Goal: Information Seeking & Learning: Learn about a topic

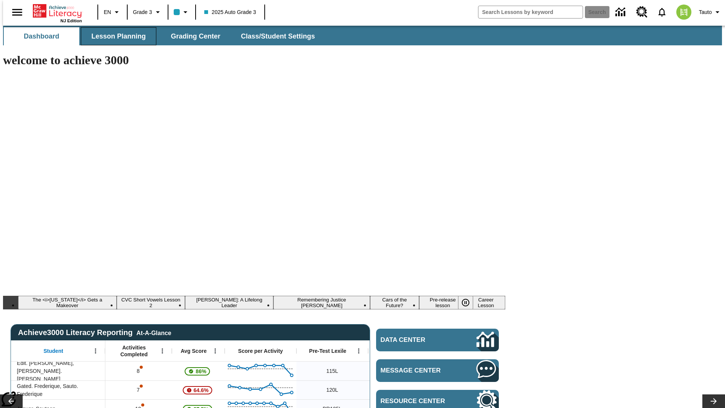
click at [116, 36] on span "Lesson Planning" at bounding box center [118, 36] width 54 height 9
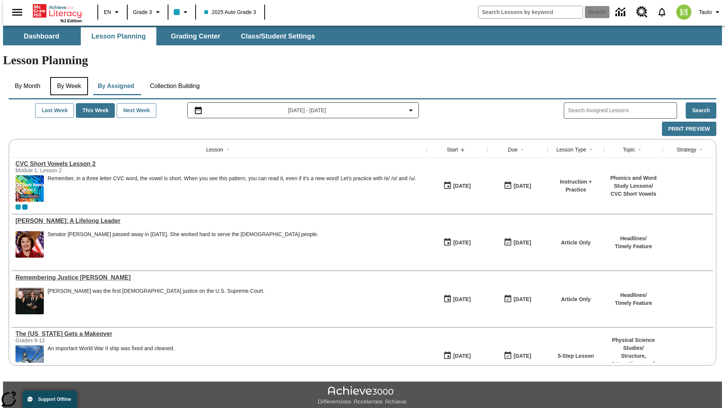
click at [68, 77] on button "By Week" at bounding box center [69, 86] width 38 height 18
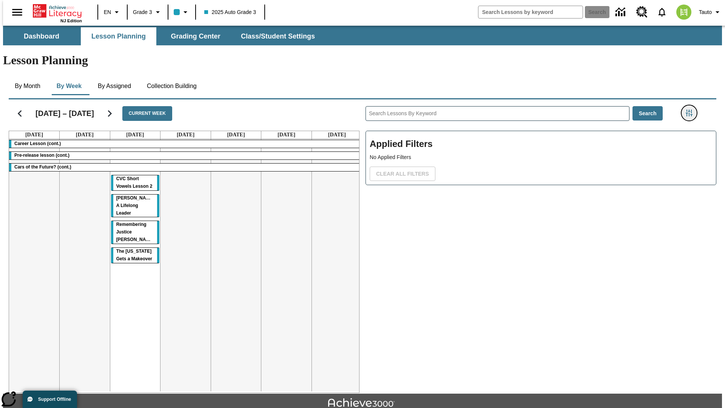
click at [691, 110] on icon "Filters Side menu" at bounding box center [689, 113] width 7 height 7
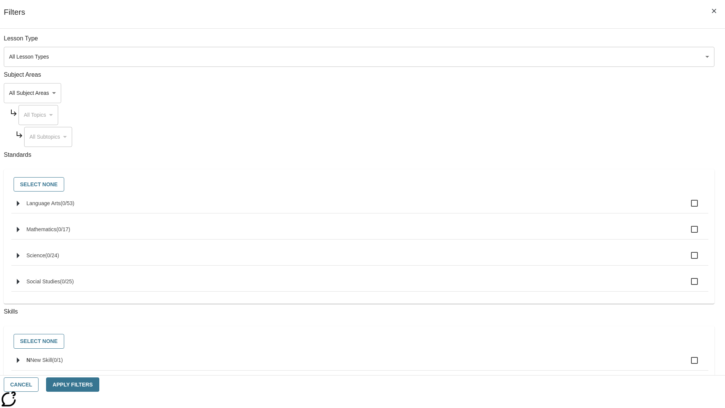
click at [544, 93] on body "Skip to main content NJ Edition EN Grade 3 2025 Auto Grade 3 Search 0 Tauto Das…" at bounding box center [362, 234] width 719 height 417
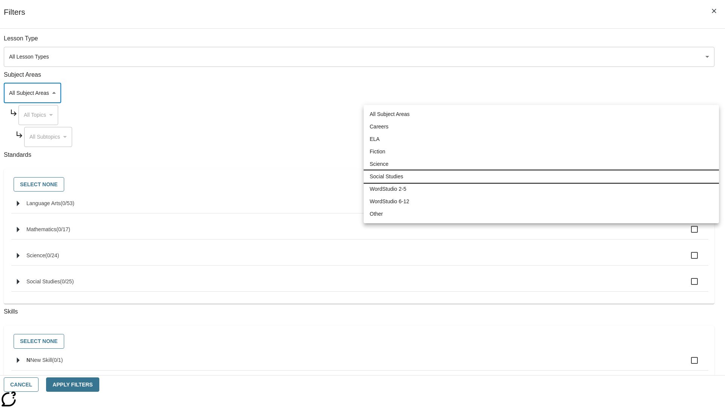
click at [541, 176] on li "Social Studies" at bounding box center [541, 176] width 355 height 12
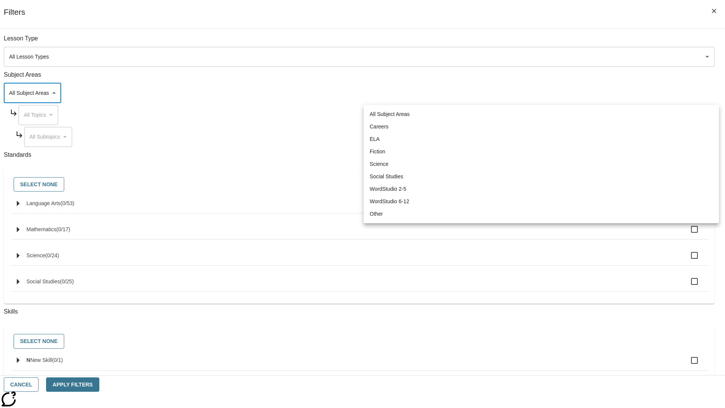
type input "3"
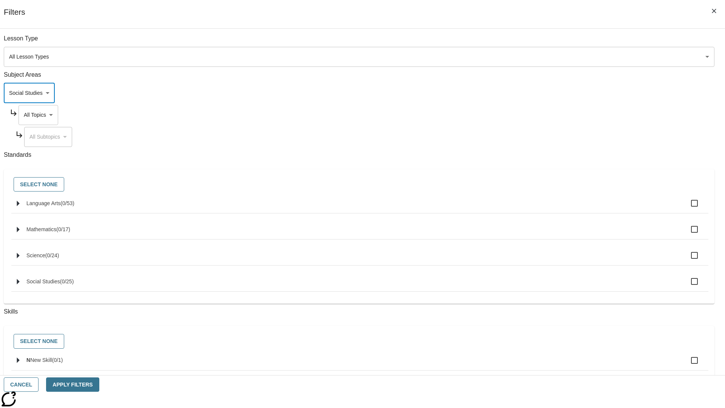
scroll to position [0, 0]
click at [551, 42] on body "Skip to main content NJ Edition EN Grade 3 2025 Auto Grade 3 Search 0 Tauto Das…" at bounding box center [362, 234] width 719 height 417
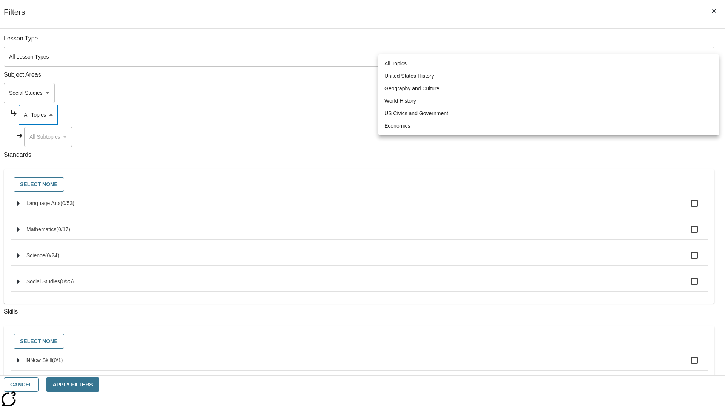
scroll to position [73, 0]
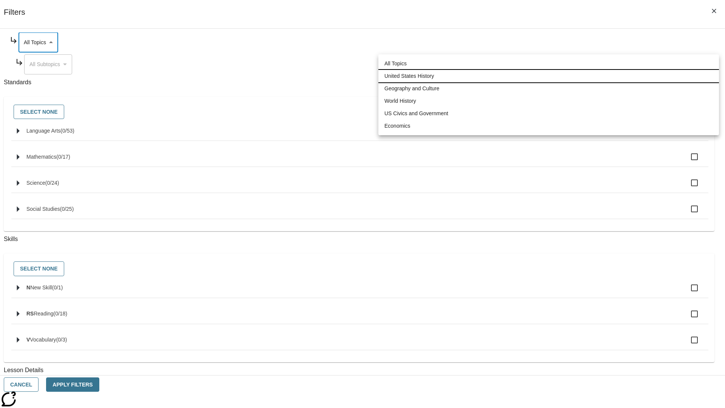
click at [549, 76] on li "United States History" at bounding box center [548, 76] width 341 height 12
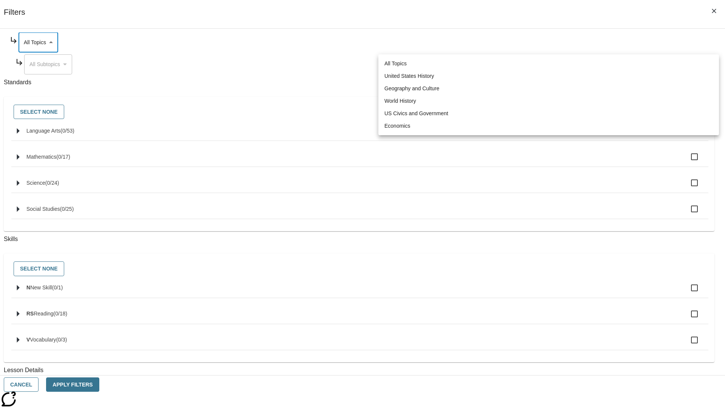
type input "184"
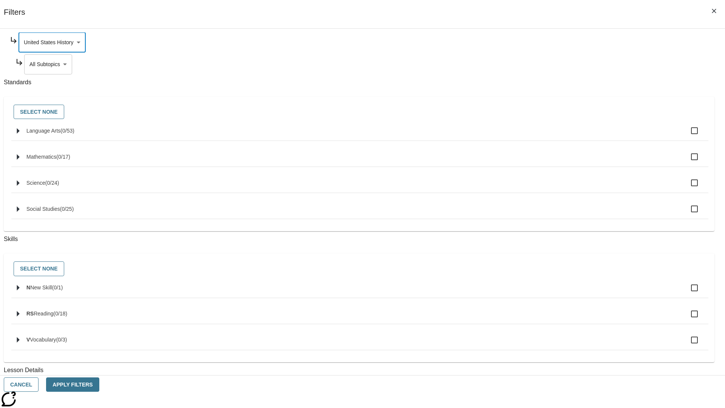
click at [554, 137] on body "Skip to main content NJ Edition EN Grade 3 2025 Auto Grade 3 Search 0 Tauto Das…" at bounding box center [362, 234] width 719 height 417
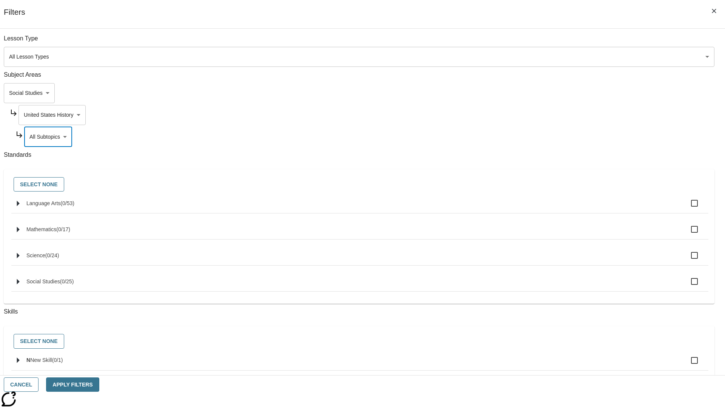
scroll to position [0, 0]
click at [551, 42] on body "Skip to main content NJ Edition EN Grade 3 2025 Auto Grade 3 Search 0 Tauto Das…" at bounding box center [362, 234] width 719 height 417
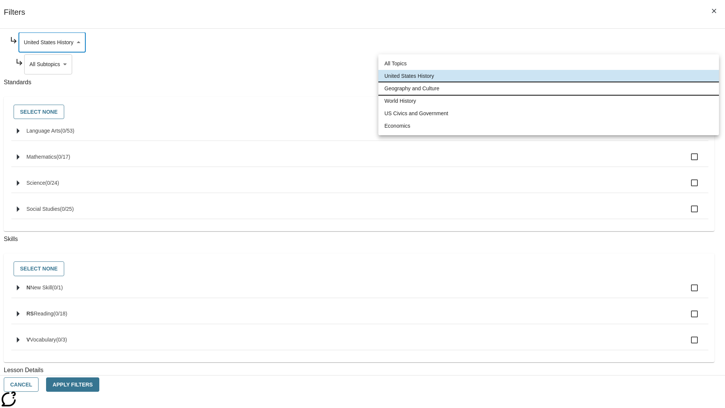
click at [549, 88] on li "Geography and Culture" at bounding box center [548, 88] width 341 height 12
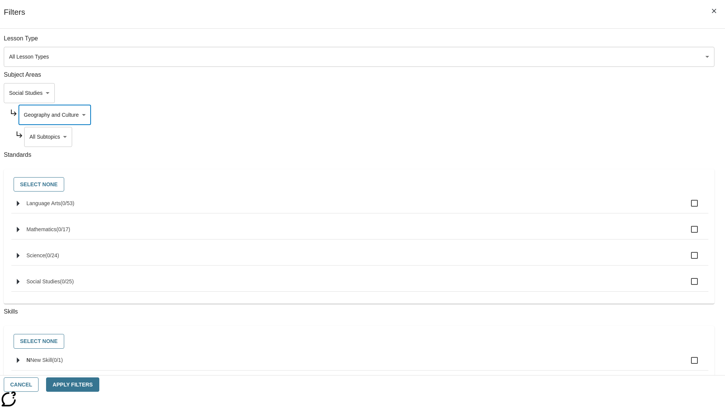
scroll to position [94, 0]
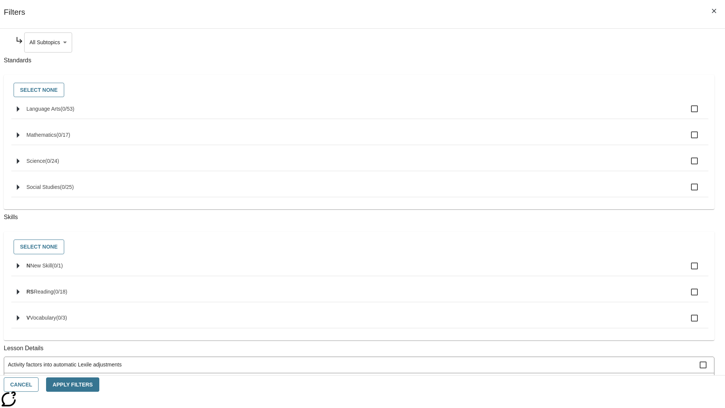
click at [554, 42] on body "Skip to main content NJ Edition EN Grade 3 2025 Auto Grade 3 Search 0 Tauto Das…" at bounding box center [362, 234] width 719 height 417
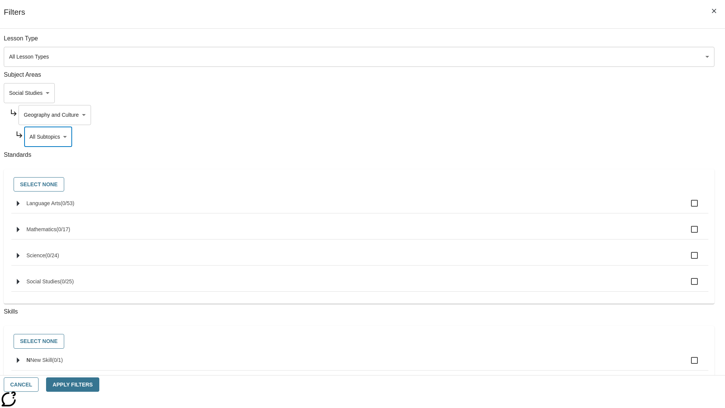
scroll to position [73, 0]
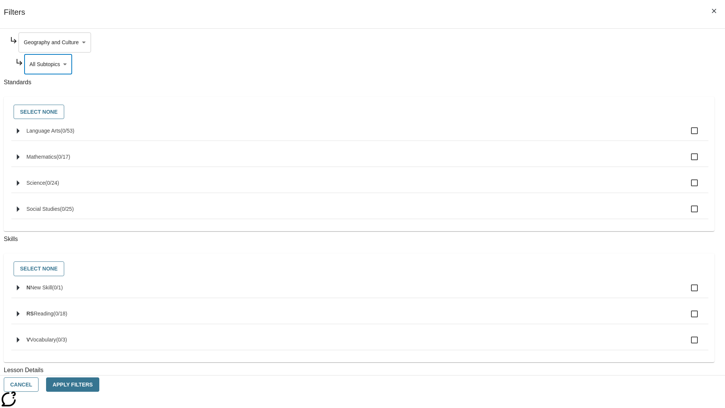
click at [551, 42] on body "Skip to main content NJ Edition EN Grade 3 2025 Auto Grade 3 Search 0 Tauto Das…" at bounding box center [362, 234] width 719 height 417
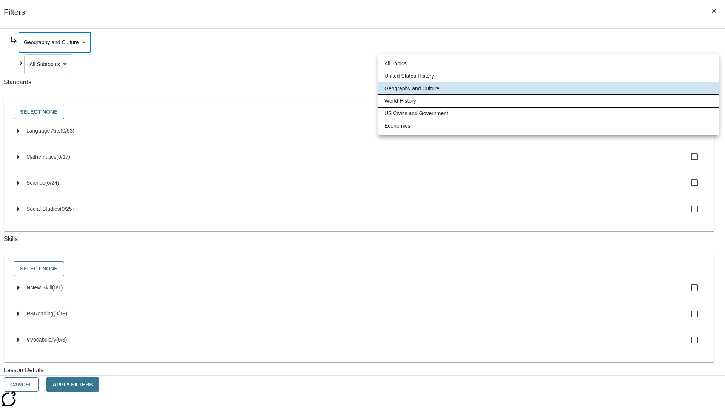
click at [549, 101] on li "World History" at bounding box center [548, 101] width 341 height 12
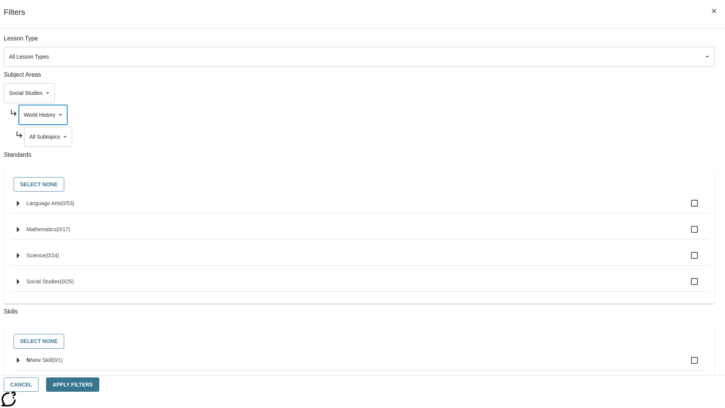
click at [554, 137] on body "Skip to main content NJ Edition EN Grade 3 2025 Auto Grade 3 Search 0 Tauto Das…" at bounding box center [362, 234] width 719 height 417
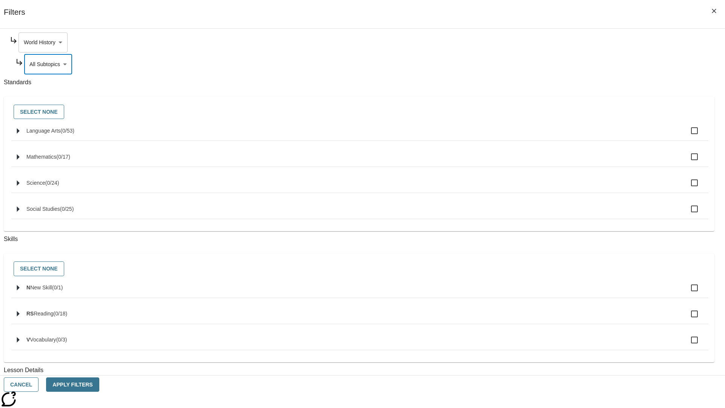
click at [551, 42] on body "Skip to main content NJ Edition EN Grade 3 2025 Auto Grade 3 Search 0 Tauto Das…" at bounding box center [362, 234] width 719 height 417
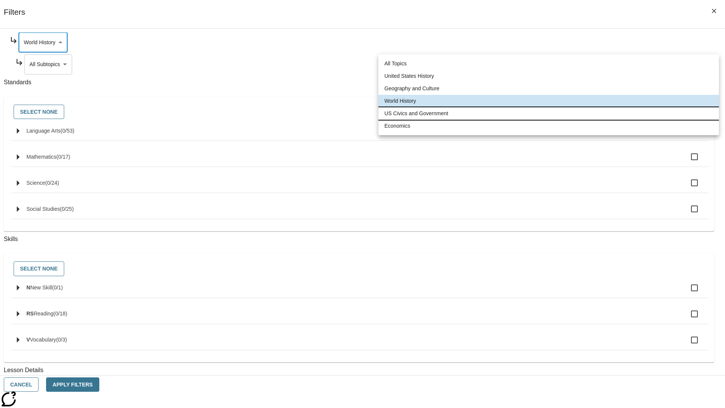
click at [549, 113] on li "US Civics and Government" at bounding box center [548, 113] width 341 height 12
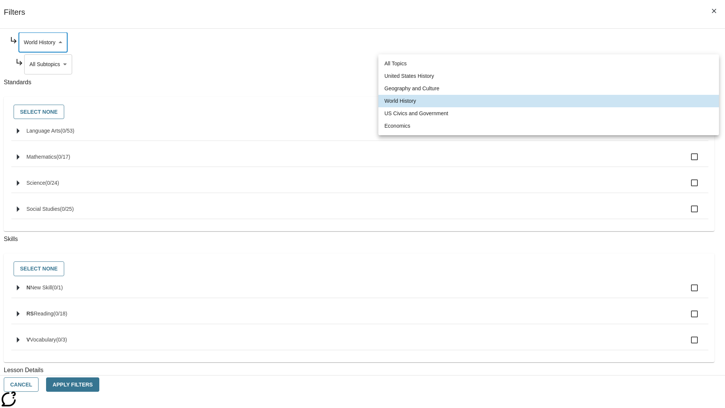
type input "194"
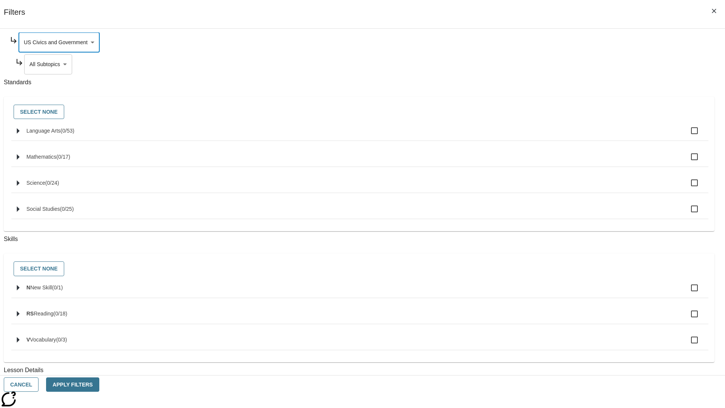
scroll to position [0, 0]
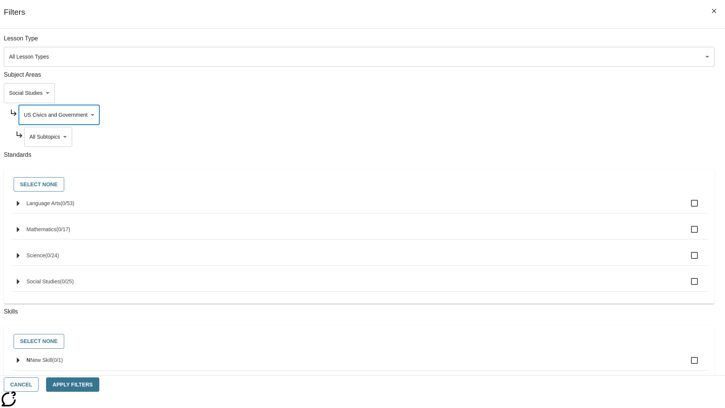
click at [554, 42] on body "Skip to main content NJ Edition EN Grade 3 2025 Auto Grade 3 Search 0 Tauto Das…" at bounding box center [362, 234] width 719 height 417
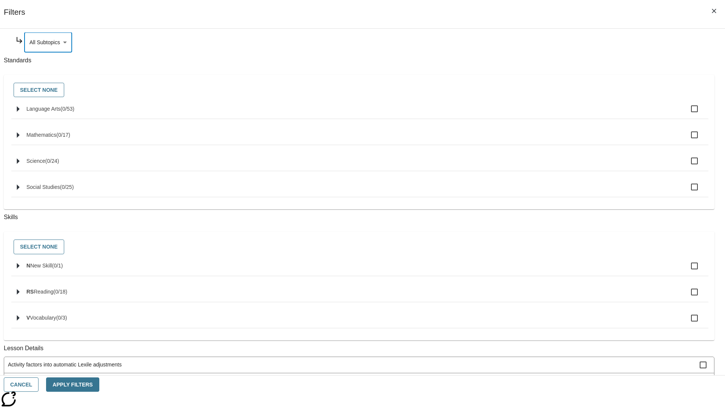
scroll to position [0, 0]
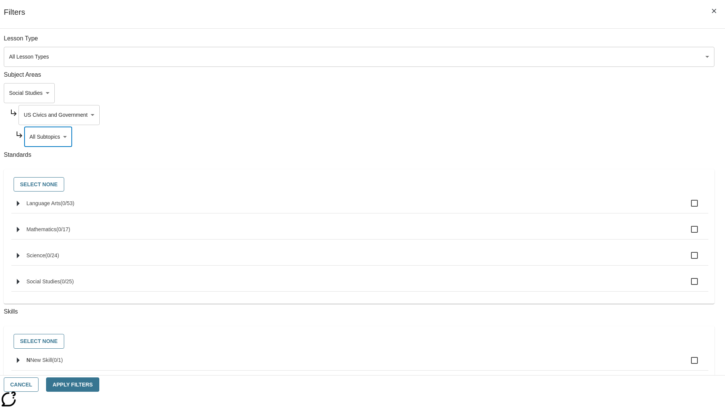
click at [551, 115] on body "Skip to main content NJ Edition EN Grade 3 2025 Auto Grade 3 Search 0 Tauto Das…" at bounding box center [362, 234] width 719 height 417
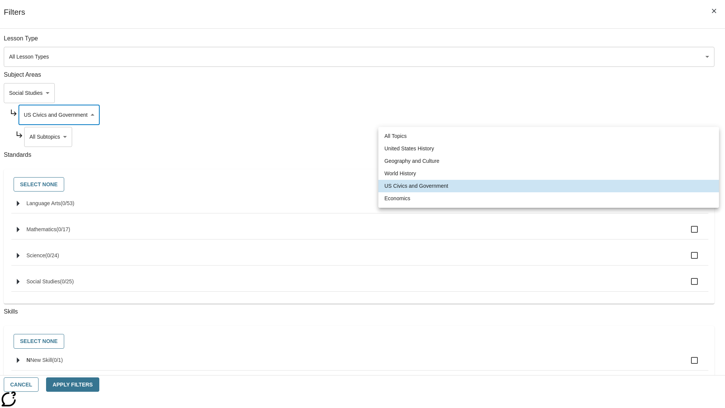
scroll to position [0, 0]
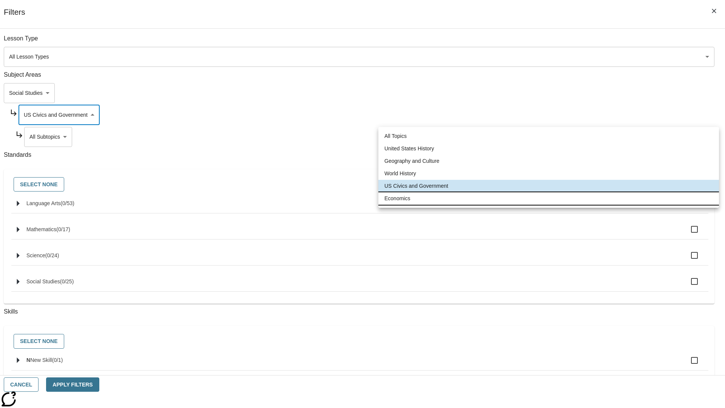
click at [549, 198] on li "Economics" at bounding box center [548, 198] width 341 height 12
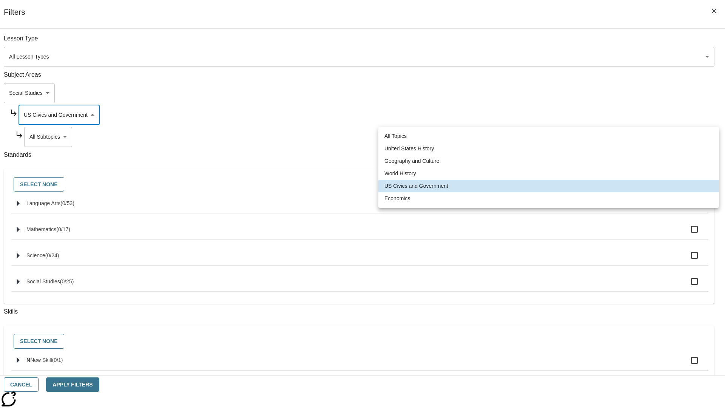
type input "195"
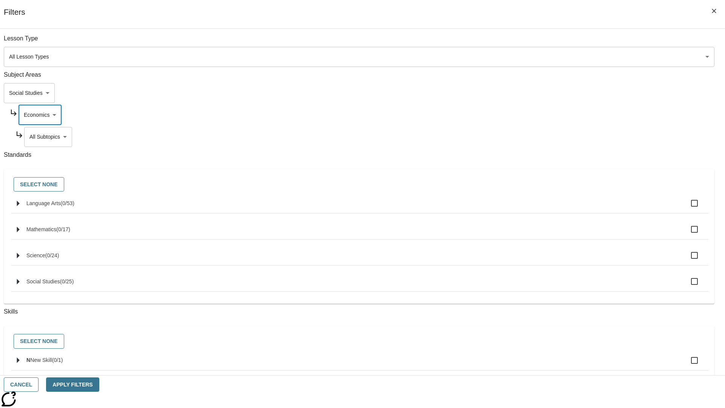
click at [554, 42] on body "Skip to main content NJ Edition EN Grade 3 2025 Auto Grade 3 Search 0 Tauto Das…" at bounding box center [362, 234] width 719 height 417
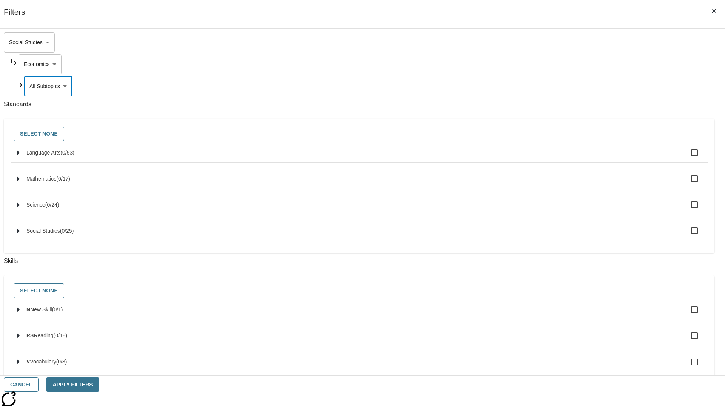
click at [543, 42] on body "Skip to main content NJ Edition EN Grade 3 2025 Auto Grade 3 Search 0 Tauto Das…" at bounding box center [362, 234] width 719 height 417
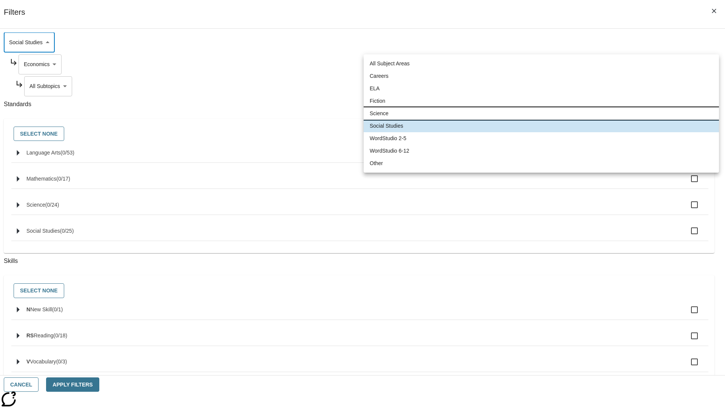
click at [541, 113] on li "Science" at bounding box center [541, 113] width 355 height 12
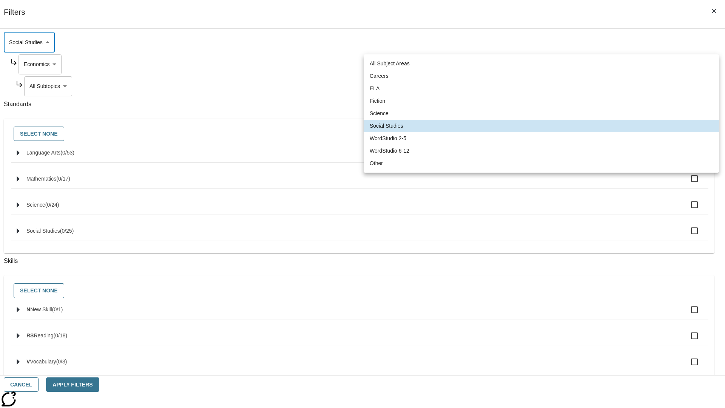
type input "2"
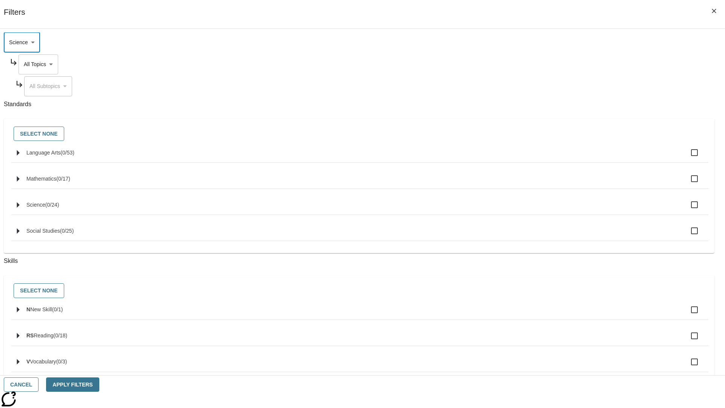
scroll to position [0, 0]
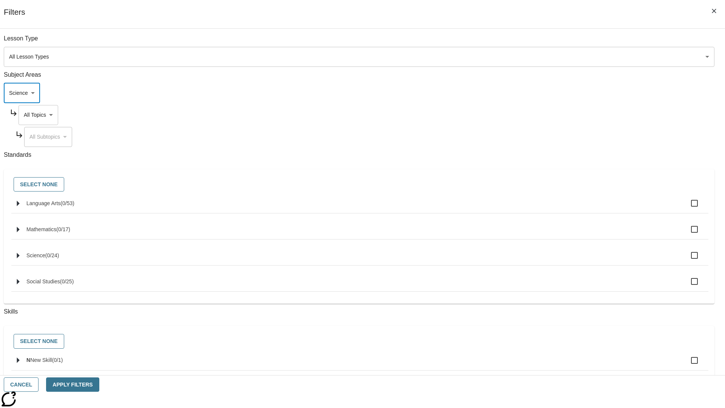
click at [551, 42] on body "Skip to main content NJ Edition EN Grade 3 2025 Auto Grade 3 Search 0 Tauto Das…" at bounding box center [362, 234] width 719 height 417
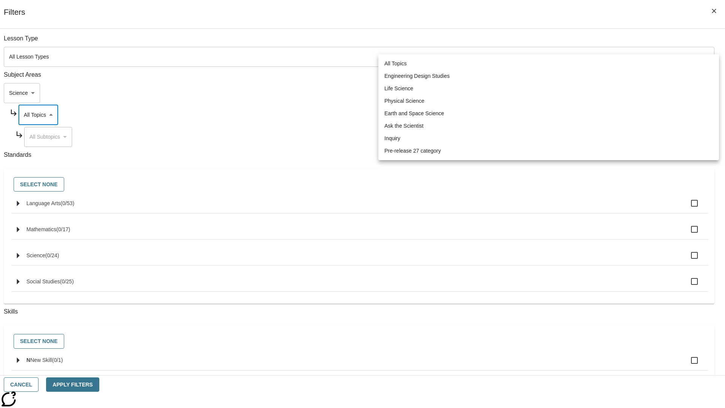
scroll to position [73, 0]
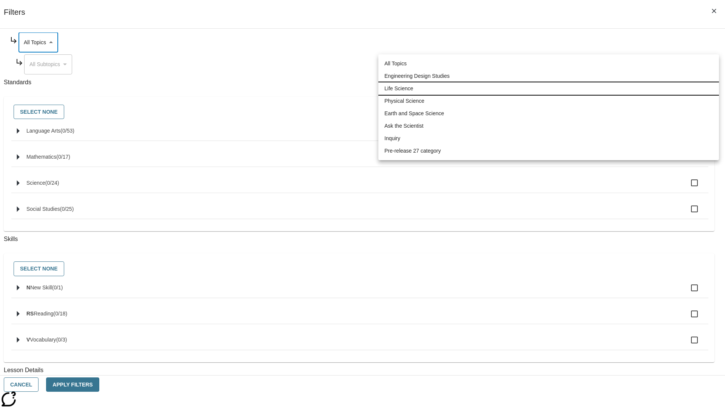
click at [549, 88] on li "Life Science" at bounding box center [548, 88] width 341 height 12
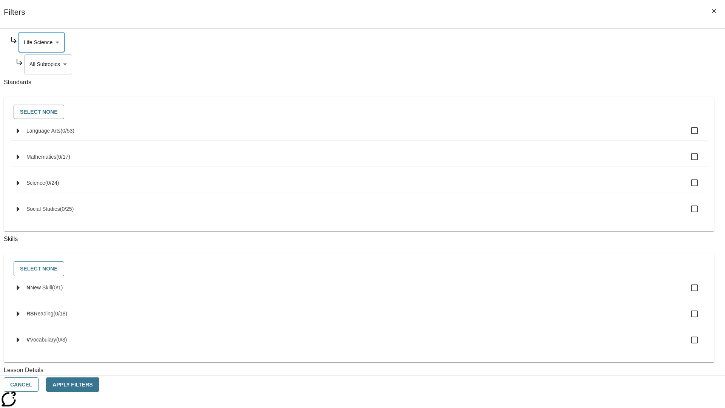
scroll to position [0, 0]
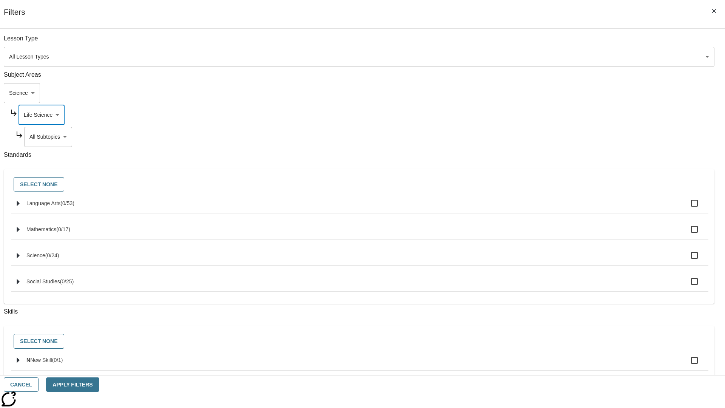
click at [554, 42] on body "Skip to main content NJ Edition EN Grade 3 2025 Auto Grade 3 Search 0 Tauto Das…" at bounding box center [362, 234] width 719 height 417
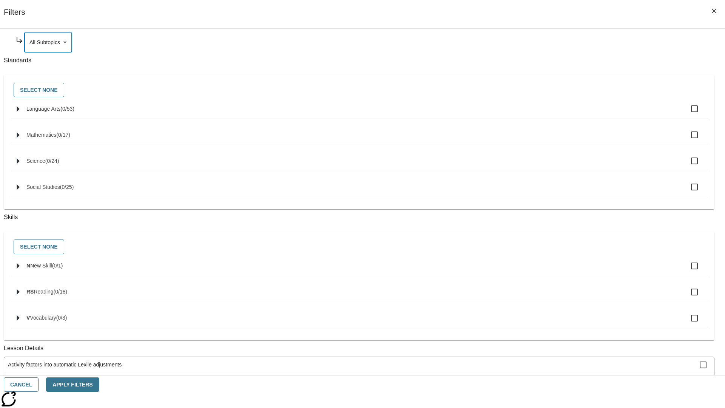
scroll to position [0, 0]
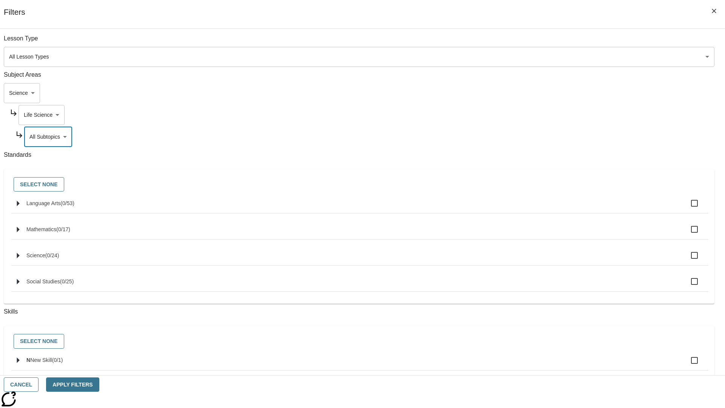
click at [551, 115] on body "Skip to main content NJ Edition EN Grade 3 2025 Auto Grade 3 Search 0 Tauto Das…" at bounding box center [362, 234] width 719 height 417
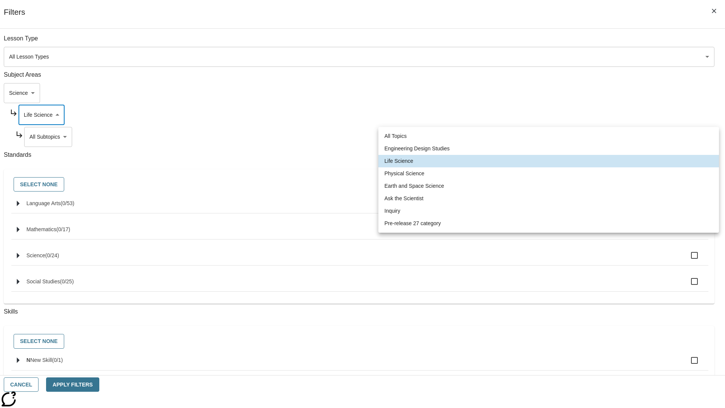
scroll to position [0, 0]
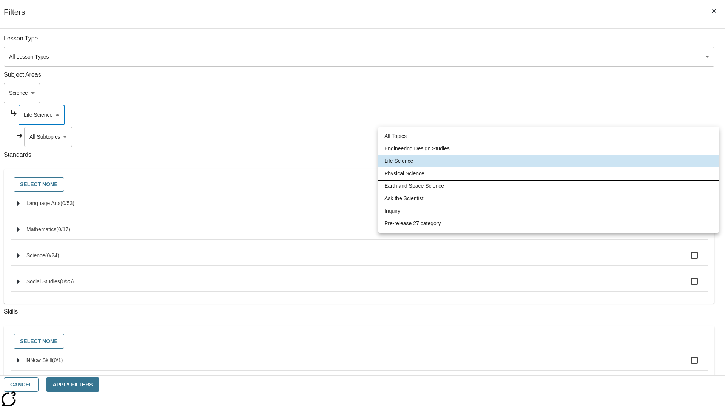
click at [549, 173] on li "Physical Science" at bounding box center [548, 173] width 341 height 12
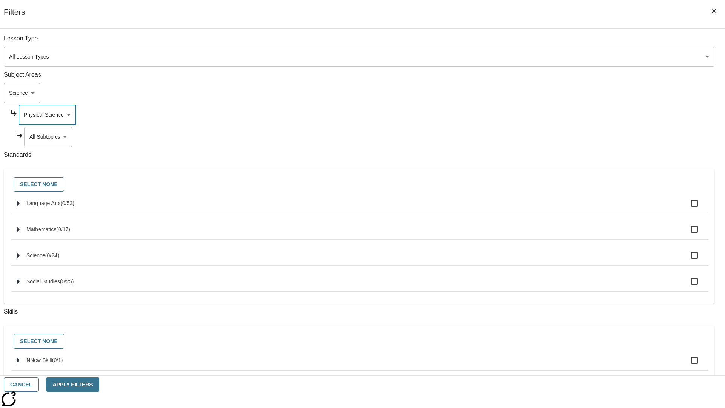
click at [554, 42] on body "Skip to main content NJ Edition EN Grade 3 2025 Auto Grade 3 Search 0 Tauto Das…" at bounding box center [362, 234] width 719 height 417
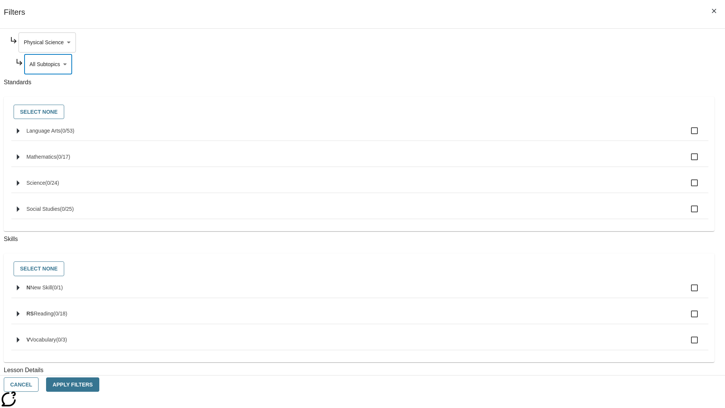
click at [551, 42] on body "Skip to main content NJ Edition EN Grade 3 2025 Auto Grade 3 Search 0 Tauto Das…" at bounding box center [362, 234] width 719 height 417
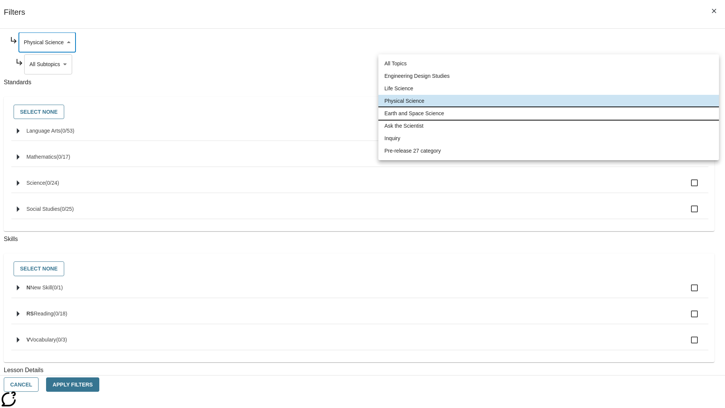
click at [549, 113] on li "Earth and Space Science" at bounding box center [548, 113] width 341 height 12
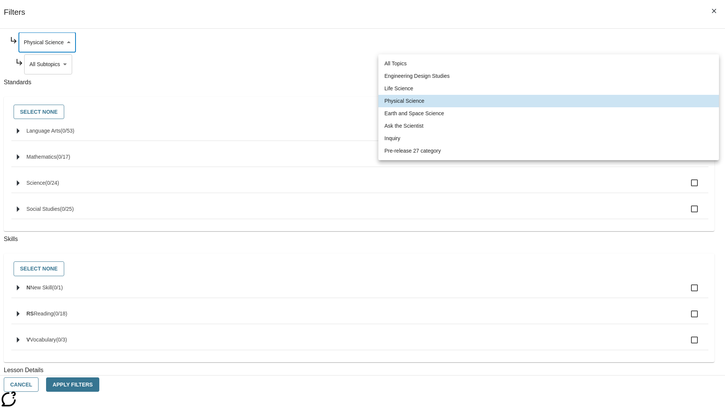
type input "192"
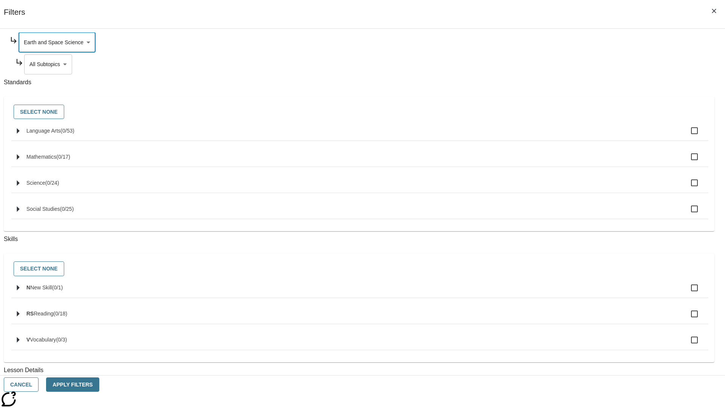
scroll to position [0, 0]
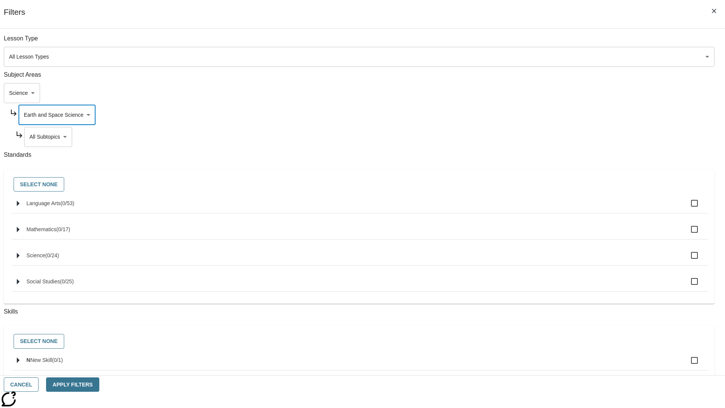
click at [554, 42] on body "Skip to main content NJ Edition EN Grade 3 2025 Auto Grade 3 Search 0 Tauto Das…" at bounding box center [362, 234] width 719 height 417
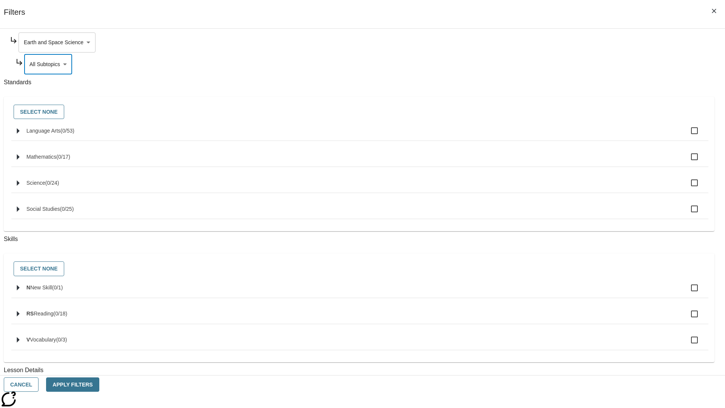
click at [551, 42] on body "Skip to main content NJ Edition EN Grade 3 2025 Auto Grade 3 Search 0 Tauto Das…" at bounding box center [362, 234] width 719 height 417
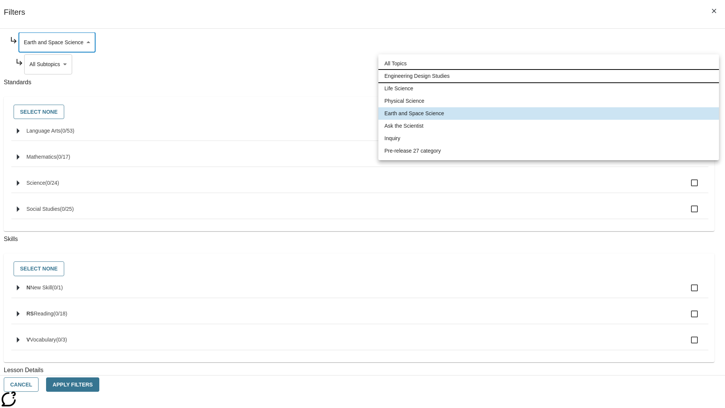
click at [549, 76] on li "Engineering Design Studies" at bounding box center [548, 76] width 341 height 12
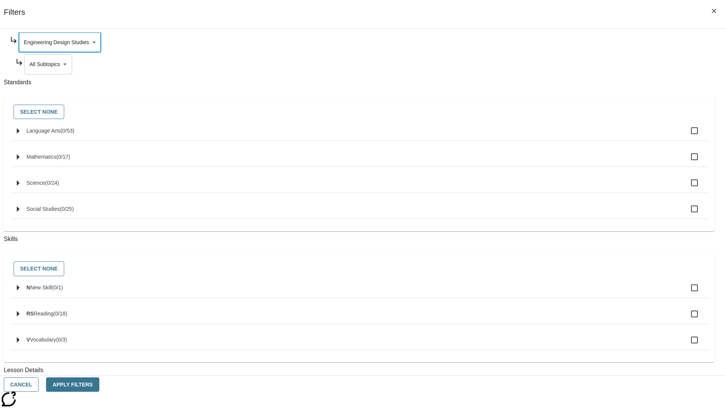
scroll to position [0, 0]
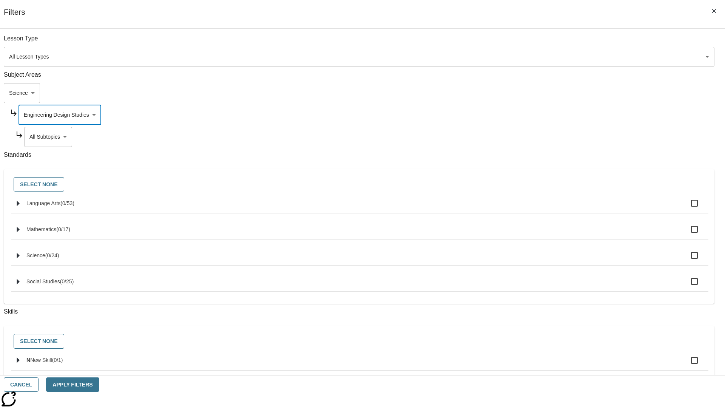
click at [554, 42] on body "Skip to main content NJ Edition EN Grade 3 2025 Auto Grade 3 Search 0 Tauto Das…" at bounding box center [362, 234] width 719 height 417
click at [551, 42] on body "Skip to main content NJ Edition EN Grade 3 2025 Auto Grade 3 Search 0 Tauto Das…" at bounding box center [362, 234] width 719 height 417
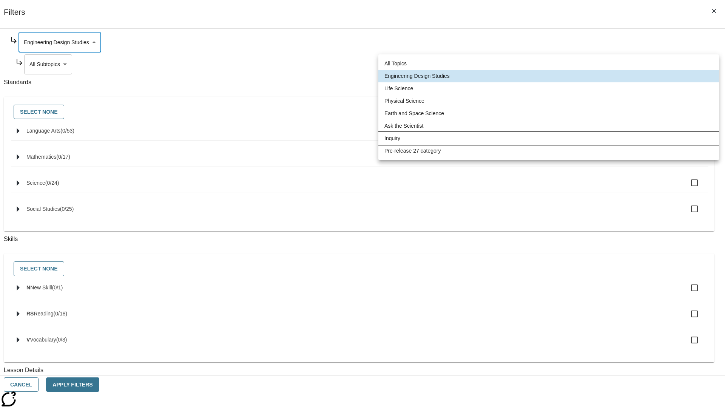
click at [549, 138] on li "Inquiry" at bounding box center [548, 138] width 341 height 12
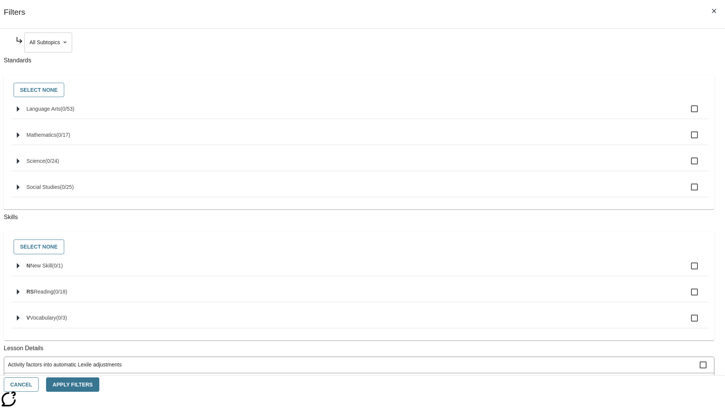
click at [554, 42] on body "Skip to main content NJ Edition EN Grade 3 2025 Auto Grade 3 Search 0 Tauto Das…" at bounding box center [362, 234] width 719 height 417
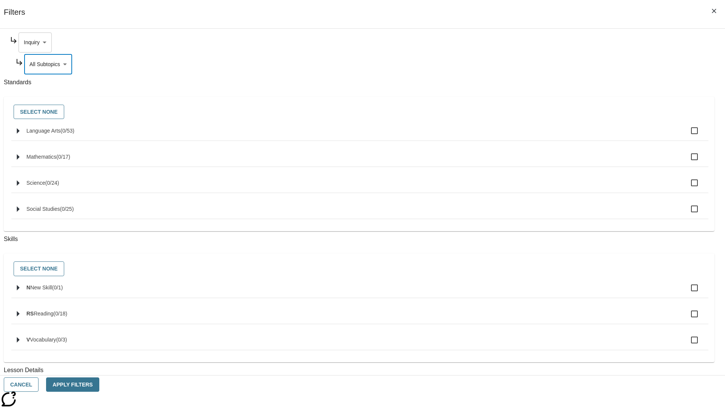
click at [551, 42] on body "Skip to main content NJ Edition EN Grade 3 2025 Auto Grade 3 Search 0 Tauto Das…" at bounding box center [362, 234] width 719 height 417
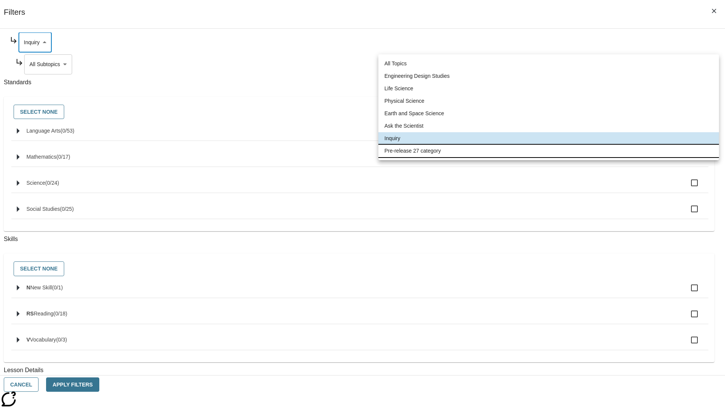
click at [549, 151] on li "Pre-release 27 category" at bounding box center [548, 151] width 341 height 12
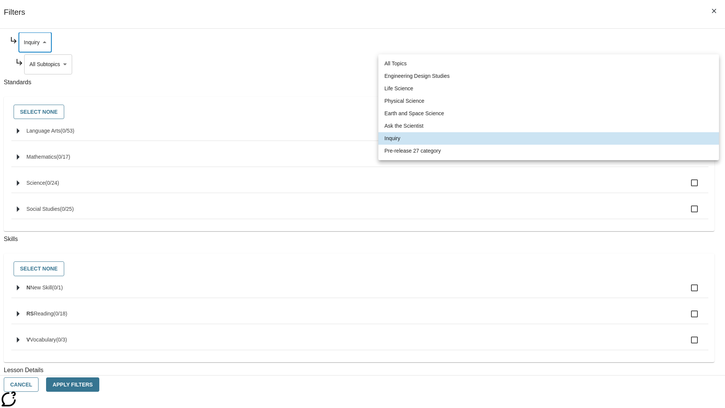
type input "271"
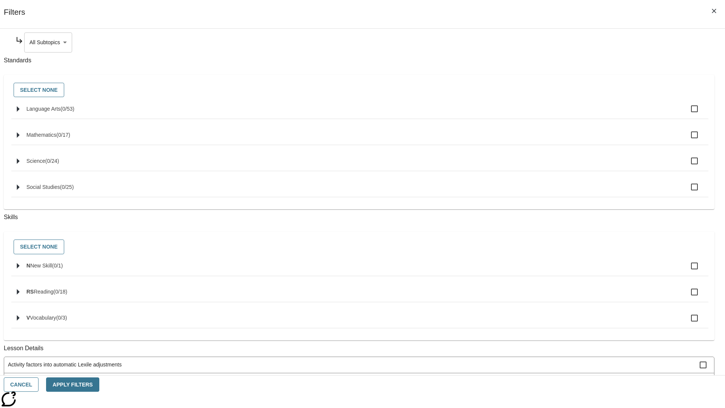
click at [554, 42] on body "Skip to main content NJ Edition EN Grade 3 2025 Auto Grade 3 Search 0 Tauto Das…" at bounding box center [362, 234] width 719 height 417
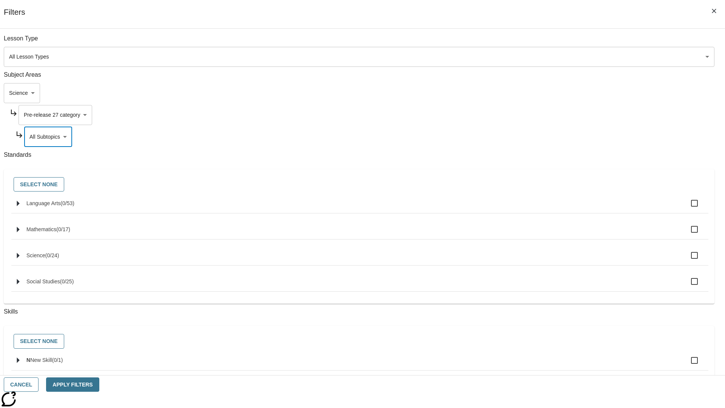
click at [543, 42] on body "Skip to main content NJ Edition EN Grade 3 2025 Auto Grade 3 Search 0 Tauto Das…" at bounding box center [362, 234] width 719 height 417
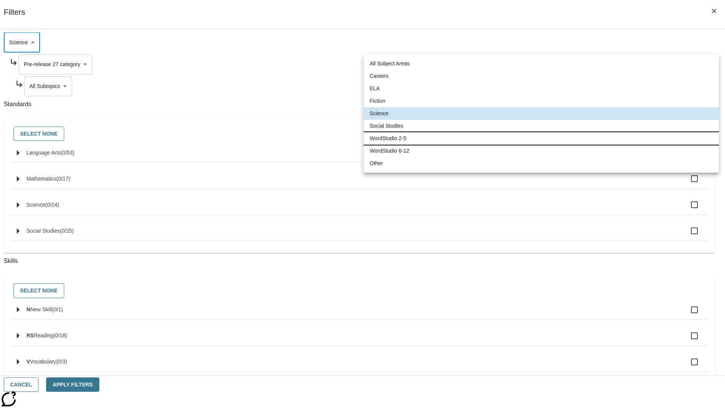
click at [541, 138] on li "WordStudio 2-5" at bounding box center [541, 138] width 355 height 12
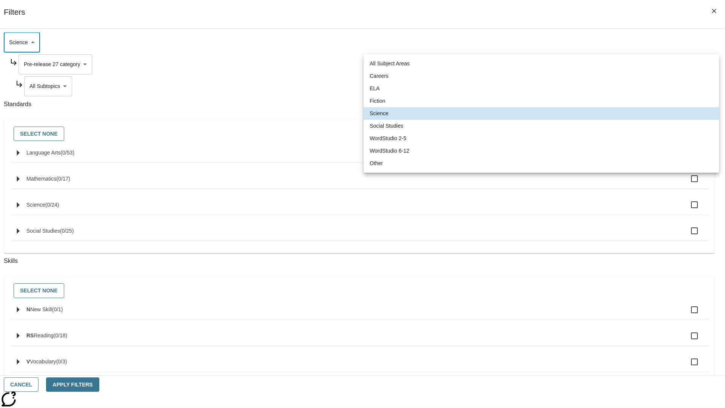
type input "6"
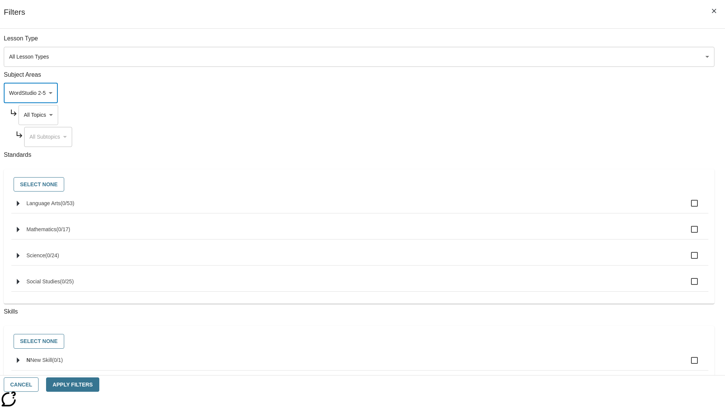
click at [551, 42] on body "Skip to main content NJ Edition EN Grade 3 2025 Auto Grade 3 Search 0 Tauto Das…" at bounding box center [362, 234] width 719 height 417
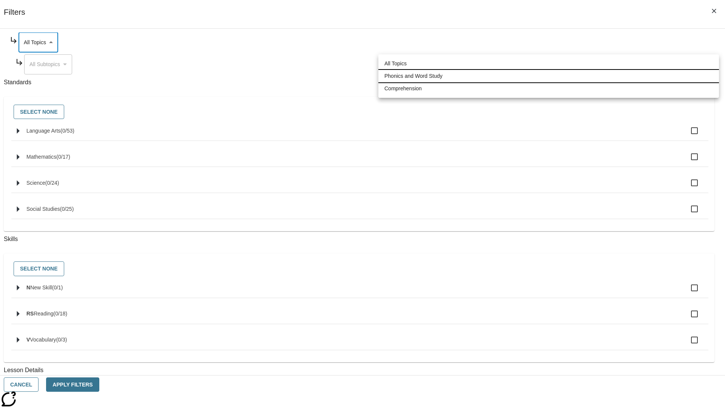
click at [549, 76] on li "Phonics and Word Study" at bounding box center [548, 76] width 341 height 12
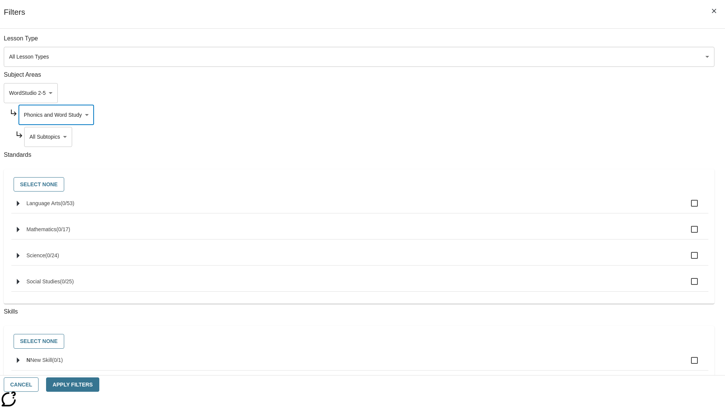
click at [554, 42] on body "Skip to main content NJ Edition EN Grade 3 2025 Auto Grade 3 Search 0 Tauto Das…" at bounding box center [362, 234] width 719 height 417
click at [551, 42] on body "Skip to main content NJ Edition EN Grade 3 2025 Auto Grade 3 Search 0 Tauto Das…" at bounding box center [362, 234] width 719 height 417
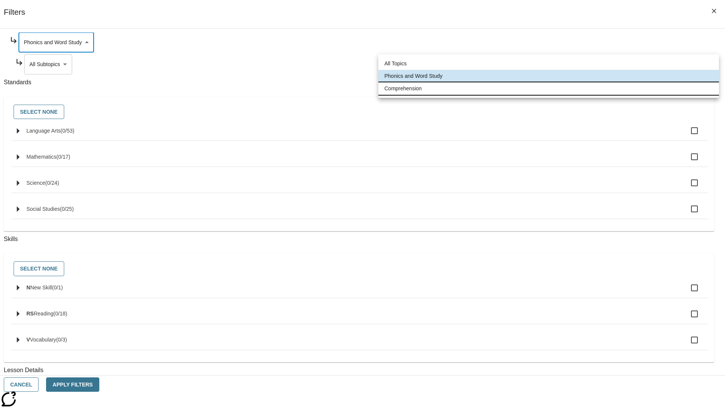
click at [549, 88] on li "Comprehension" at bounding box center [548, 88] width 341 height 12
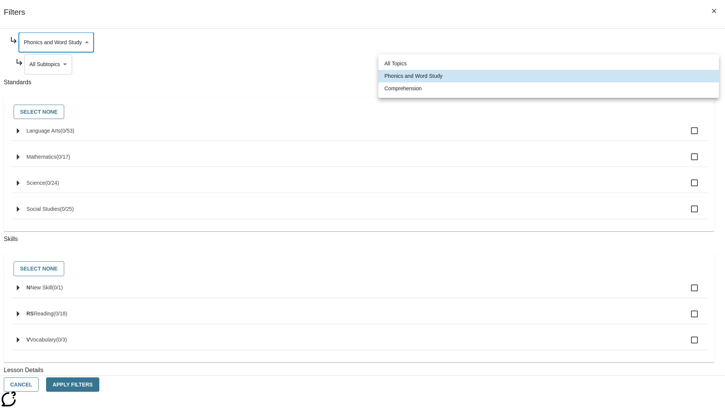
type input "252"
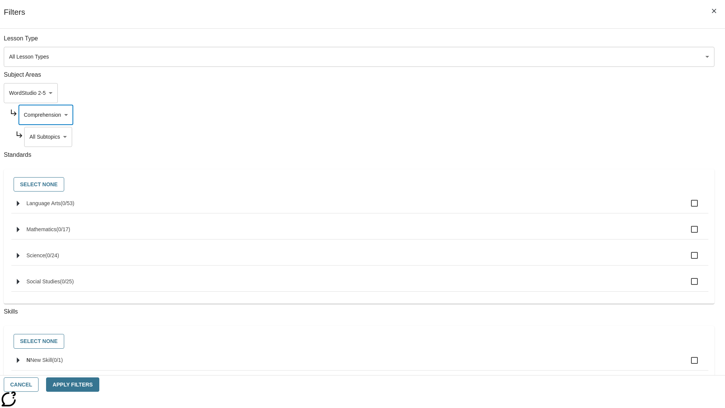
click at [554, 42] on body "Skip to main content NJ Edition EN Grade 3 2025 Auto Grade 3 Search 0 Tauto Das…" at bounding box center [362, 234] width 719 height 417
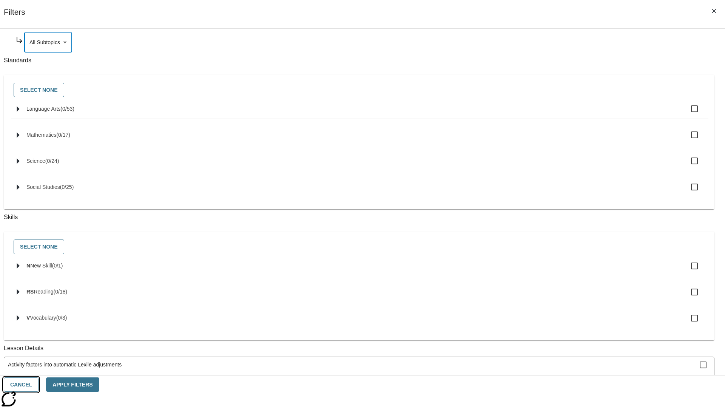
click at [39, 384] on button "Cancel" at bounding box center [21, 384] width 35 height 15
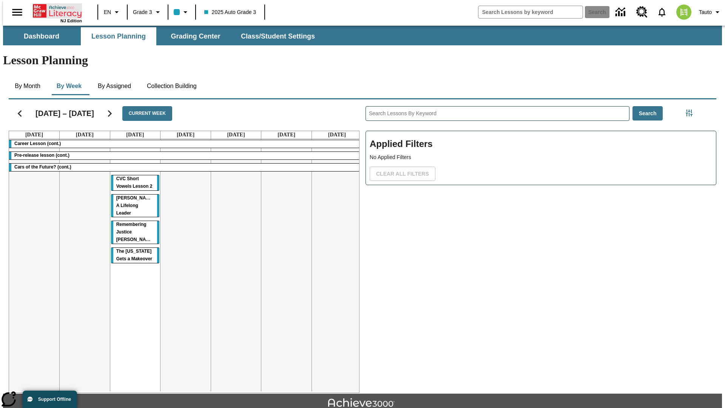
click at [54, 10] on icon "Home" at bounding box center [58, 10] width 50 height 15
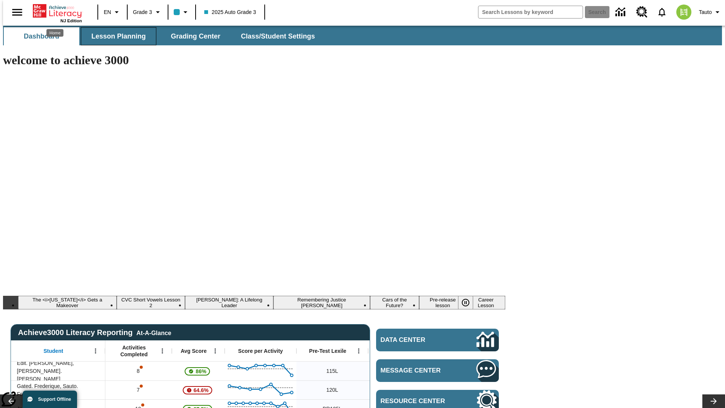
click at [116, 36] on span "Lesson Planning" at bounding box center [118, 36] width 54 height 9
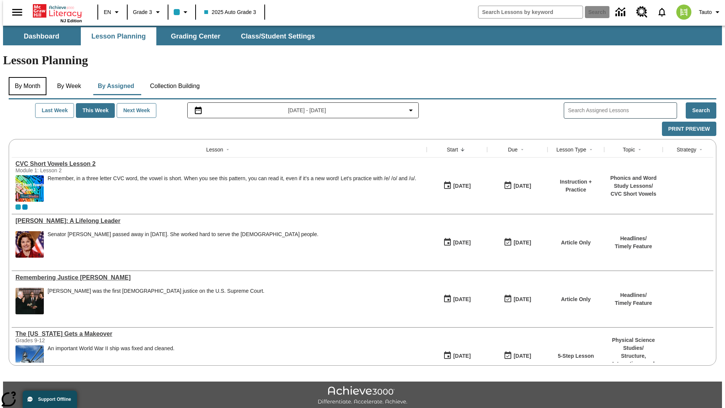
click at [25, 77] on button "By Month" at bounding box center [28, 86] width 38 height 18
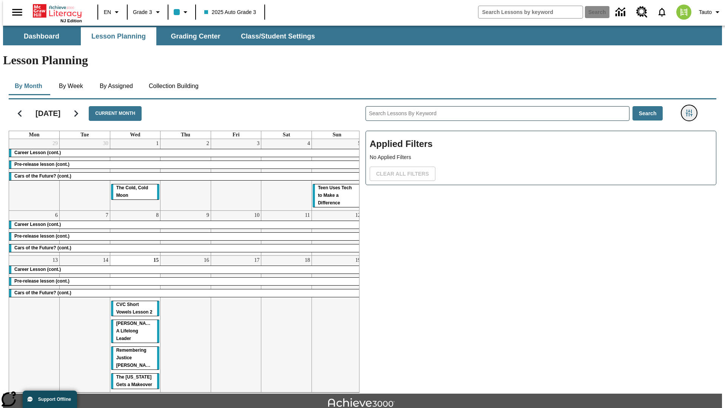
click at [691, 110] on icon "Filters Side menu" at bounding box center [689, 113] width 7 height 7
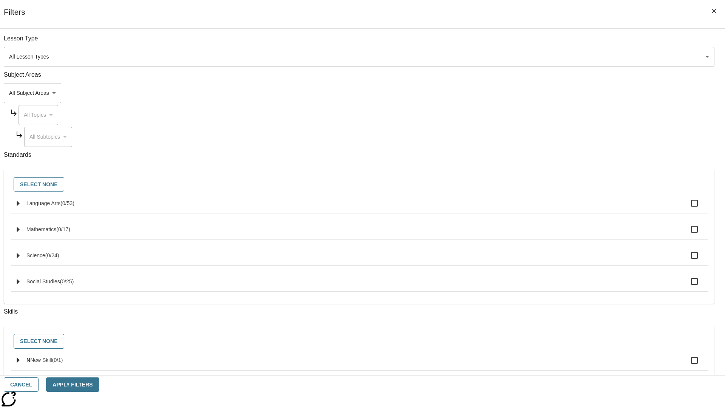
click at [544, 93] on body "Skip to main content [GEOGRAPHIC_DATA] Edition EN Grade 3 2025 Auto Grade 3 Sea…" at bounding box center [362, 234] width 719 height 417
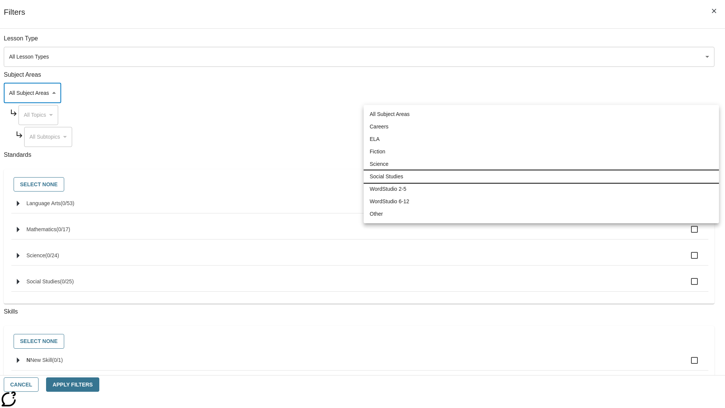
click at [541, 176] on li "Social Studies" at bounding box center [541, 176] width 355 height 12
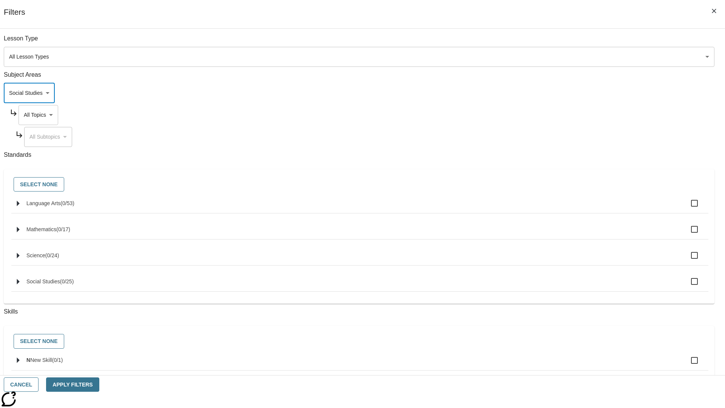
type input "3"
click at [551, 115] on body "Skip to main content [GEOGRAPHIC_DATA] Edition EN Grade 3 2025 Auto Grade 3 Sea…" at bounding box center [362, 234] width 719 height 417
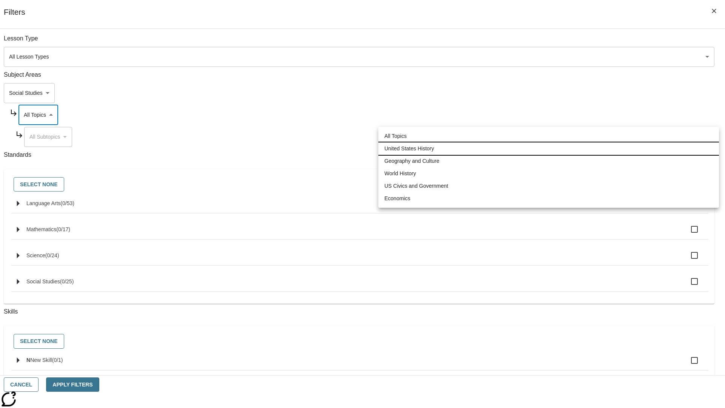
click at [549, 148] on li "United States History" at bounding box center [548, 148] width 341 height 12
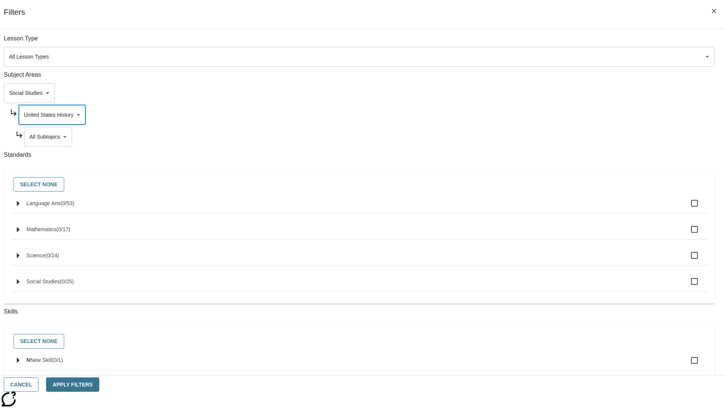
click at [554, 42] on body "Skip to main content [GEOGRAPHIC_DATA] Edition EN Grade 3 2025 Auto Grade 3 Sea…" at bounding box center [362, 234] width 719 height 417
click at [551, 42] on body "Skip to main content [GEOGRAPHIC_DATA] Edition EN Grade 3 2025 Auto Grade 3 Sea…" at bounding box center [362, 234] width 719 height 417
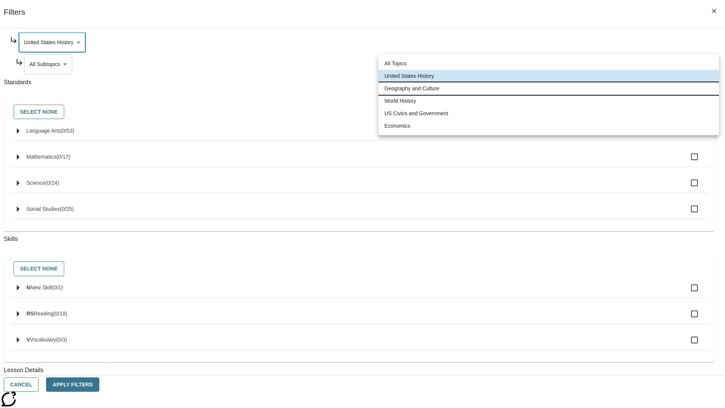
click at [549, 88] on li "Geography and Culture" at bounding box center [548, 88] width 341 height 12
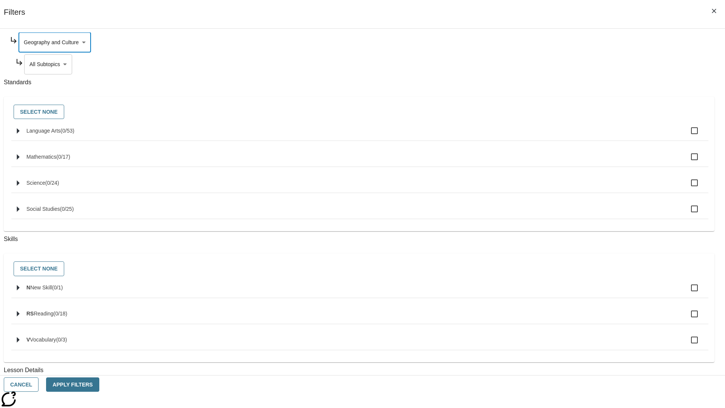
type input "186"
click at [554, 137] on body "Skip to main content [GEOGRAPHIC_DATA] Edition EN Grade 3 2025 Auto Grade 3 Sea…" at bounding box center [362, 234] width 719 height 417
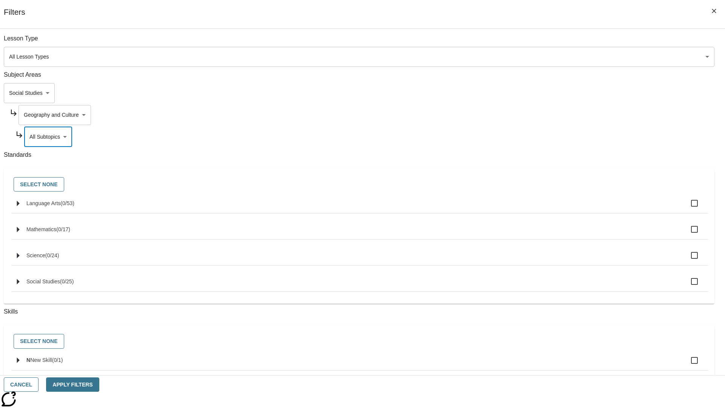
click at [551, 115] on body "Skip to main content [GEOGRAPHIC_DATA] Edition EN Grade 3 2025 Auto Grade 3 Sea…" at bounding box center [362, 234] width 719 height 417
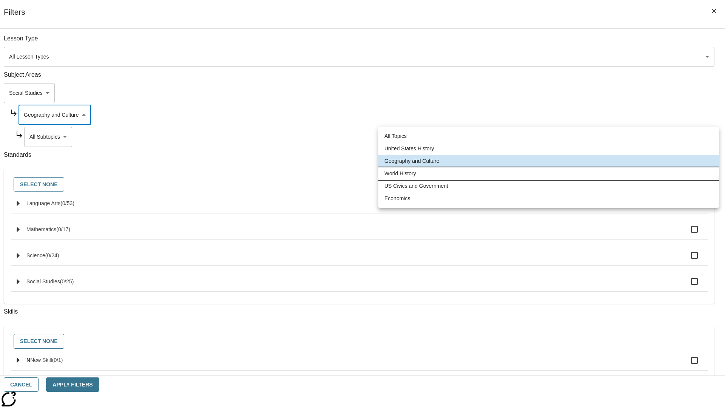
click at [549, 173] on li "World History" at bounding box center [548, 173] width 341 height 12
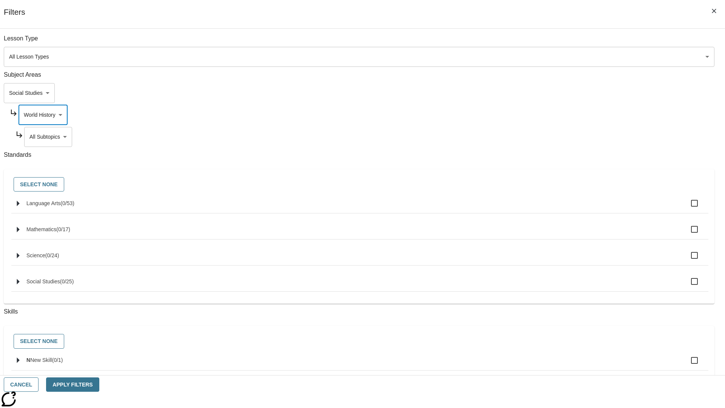
click at [554, 137] on body "Skip to main content [GEOGRAPHIC_DATA] Edition EN Grade 3 2025 Auto Grade 3 Sea…" at bounding box center [362, 234] width 719 height 417
click at [551, 42] on body "Skip to main content [GEOGRAPHIC_DATA] Edition EN Grade 3 2025 Auto Grade 3 Sea…" at bounding box center [362, 234] width 719 height 417
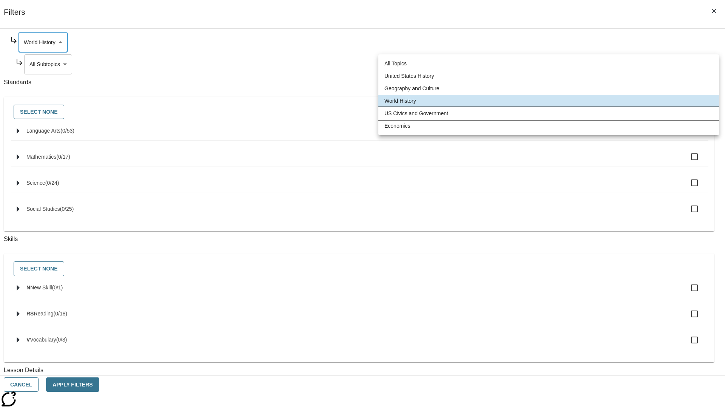
click at [549, 113] on li "US Civics and Government" at bounding box center [548, 113] width 341 height 12
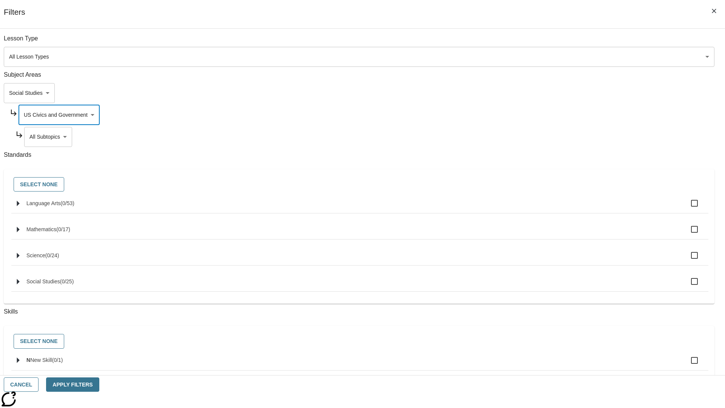
click at [554, 137] on body "Skip to main content [GEOGRAPHIC_DATA] Edition EN Grade 3 2025 Auto Grade 3 Sea…" at bounding box center [362, 234] width 719 height 417
click at [551, 115] on body "Skip to main content [GEOGRAPHIC_DATA] Edition EN Grade 3 2025 Auto Grade 3 Sea…" at bounding box center [362, 234] width 719 height 417
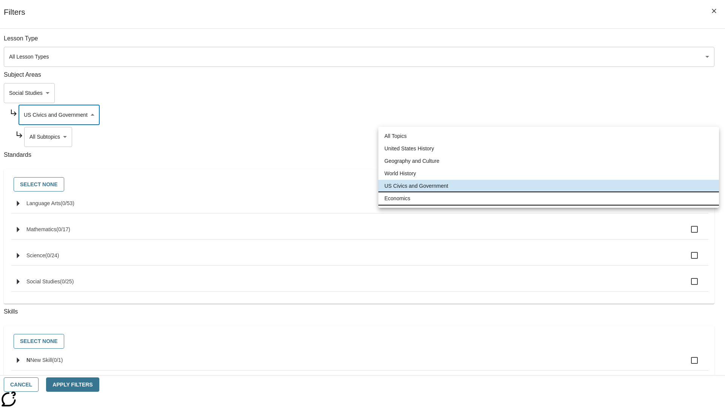
click at [549, 198] on li "Economics" at bounding box center [548, 198] width 341 height 12
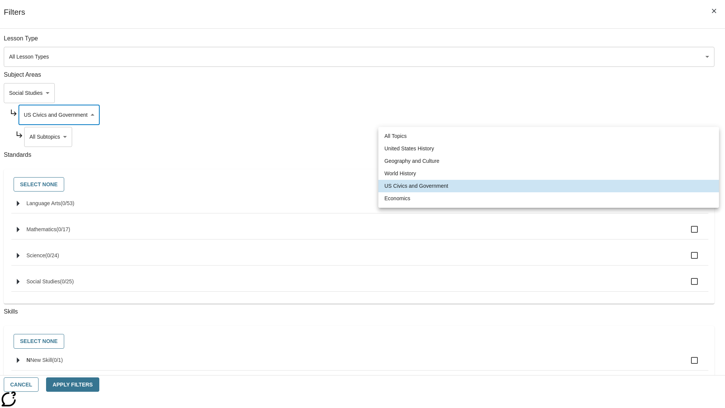
type input "195"
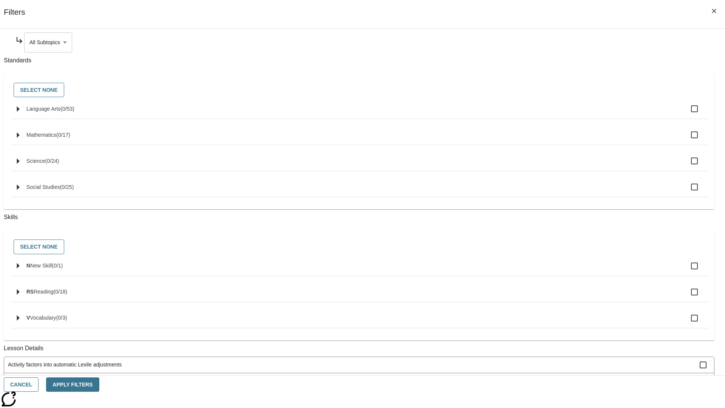
click at [554, 42] on body "Skip to main content [GEOGRAPHIC_DATA] Edition EN Grade 3 2025 Auto Grade 3 Sea…" at bounding box center [362, 234] width 719 height 417
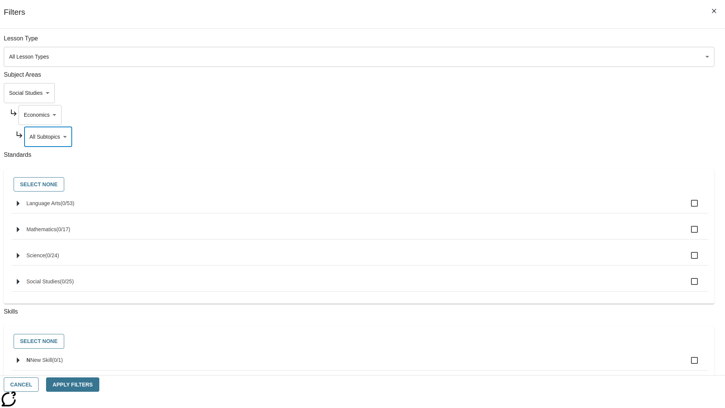
click at [543, 42] on body "Skip to main content [GEOGRAPHIC_DATA] Edition EN Grade 3 2025 Auto Grade 3 Sea…" at bounding box center [362, 234] width 719 height 417
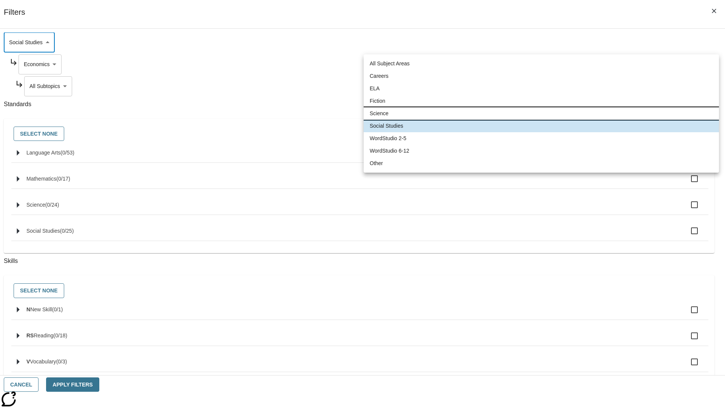
click at [541, 113] on li "Science" at bounding box center [541, 113] width 355 height 12
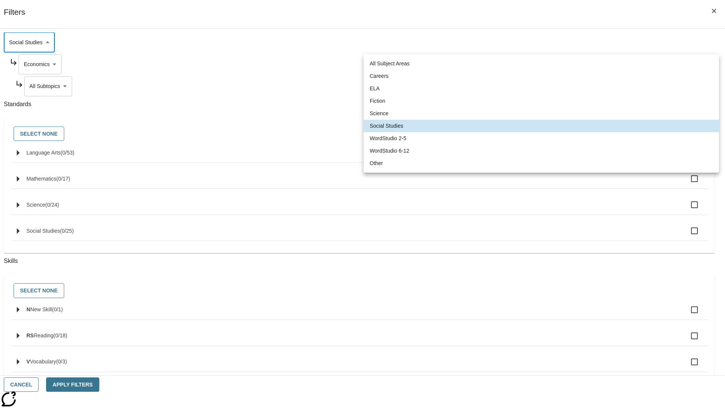
type input "2"
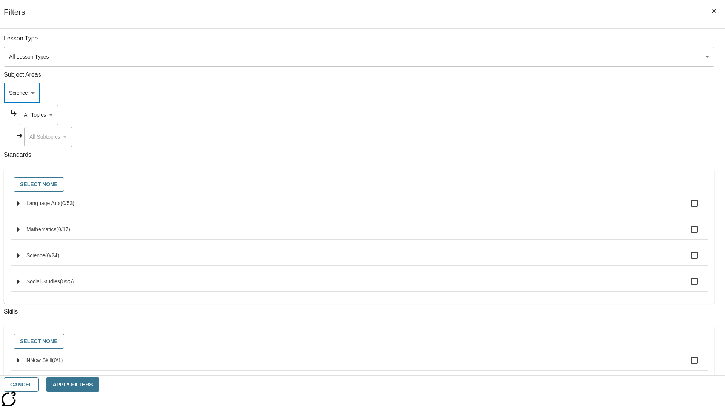
click at [551, 42] on body "Skip to main content [GEOGRAPHIC_DATA] Edition EN Grade 3 2025 Auto Grade 3 Sea…" at bounding box center [362, 234] width 719 height 417
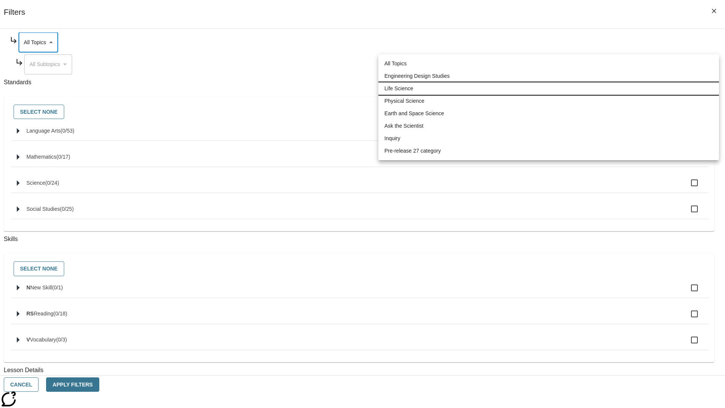
click at [549, 88] on li "Life Science" at bounding box center [548, 88] width 341 height 12
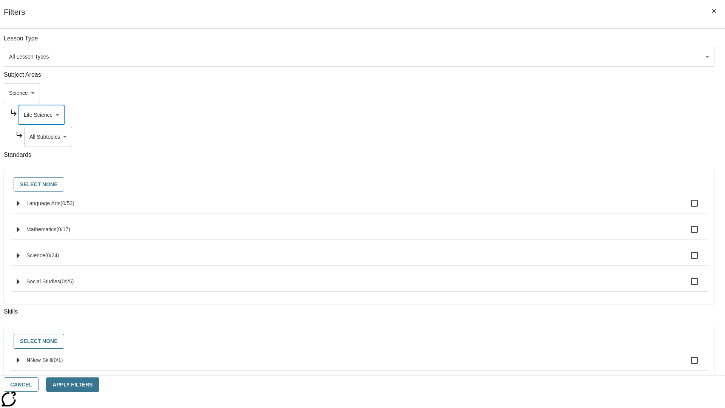
click at [554, 42] on body "Skip to main content [GEOGRAPHIC_DATA] Edition EN Grade 3 2025 Auto Grade 3 Sea…" at bounding box center [362, 234] width 719 height 417
click at [551, 42] on body "Skip to main content [GEOGRAPHIC_DATA] Edition EN Grade 3 2025 Auto Grade 3 Sea…" at bounding box center [362, 234] width 719 height 417
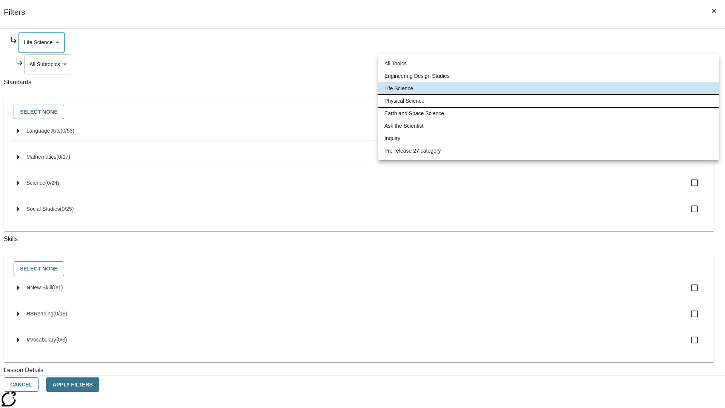
click at [549, 101] on li "Physical Science" at bounding box center [548, 101] width 341 height 12
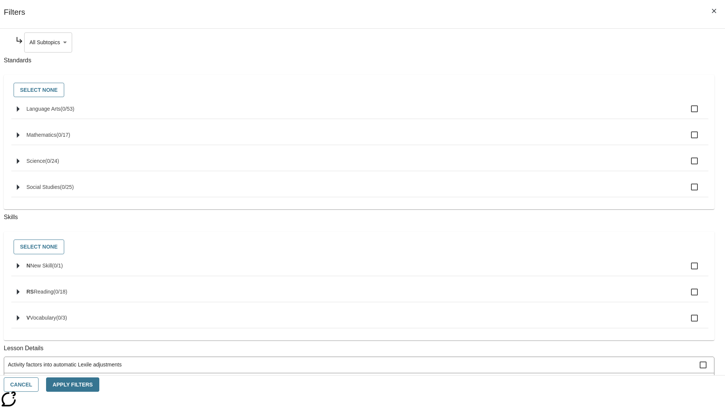
click at [554, 42] on body "Skip to main content [GEOGRAPHIC_DATA] Edition EN Grade 3 2025 Auto Grade 3 Sea…" at bounding box center [362, 234] width 719 height 417
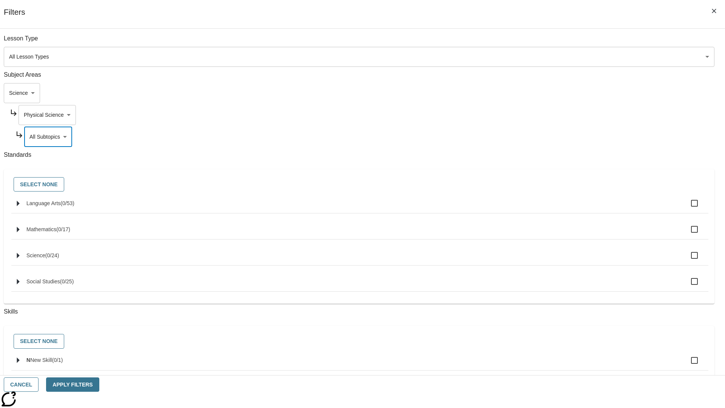
click at [551, 42] on body "Skip to main content [GEOGRAPHIC_DATA] Edition EN Grade 3 2025 Auto Grade 3 Sea…" at bounding box center [362, 234] width 719 height 417
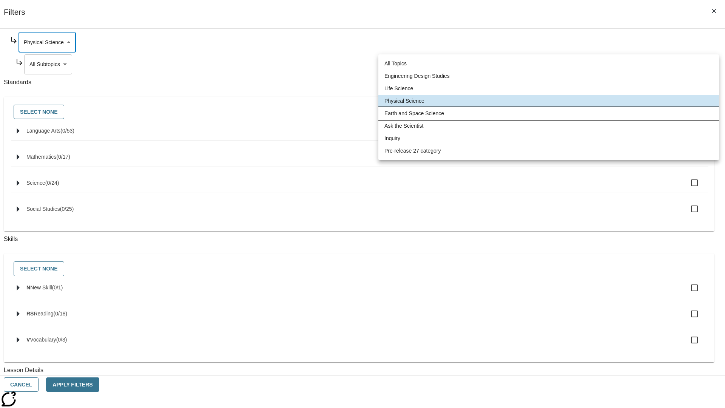
click at [549, 113] on li "Earth and Space Science" at bounding box center [548, 113] width 341 height 12
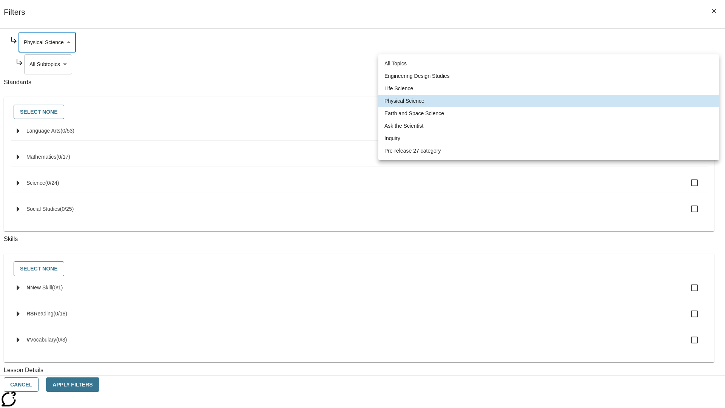
type input "192"
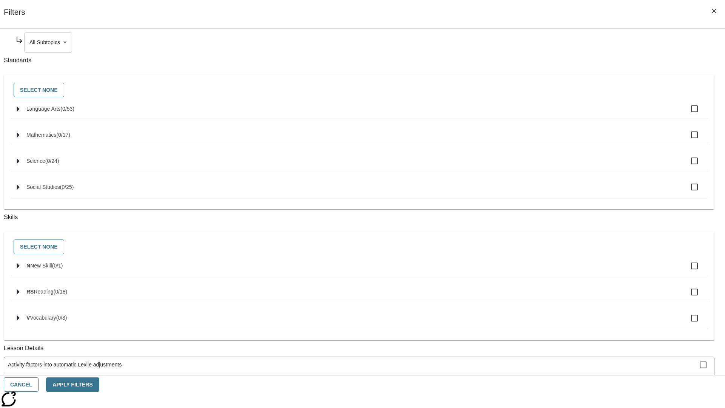
click at [554, 42] on body "Skip to main content [GEOGRAPHIC_DATA] Edition EN Grade 3 2025 Auto Grade 3 Sea…" at bounding box center [362, 234] width 719 height 417
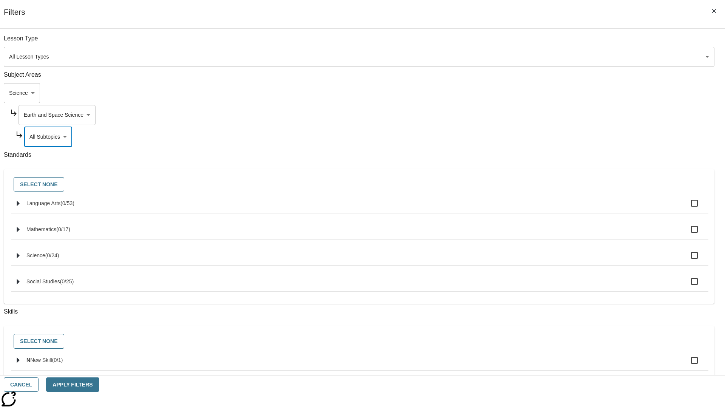
click at [551, 42] on body "Skip to main content [GEOGRAPHIC_DATA] Edition EN Grade 3 2025 Auto Grade 3 Sea…" at bounding box center [362, 234] width 719 height 417
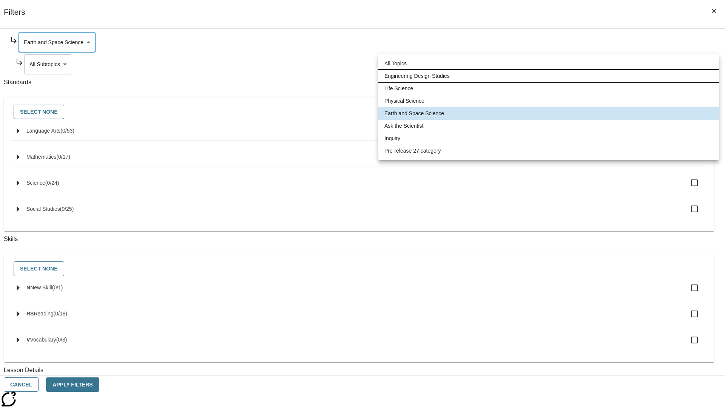
click at [549, 76] on li "Engineering Design Studies" at bounding box center [548, 76] width 341 height 12
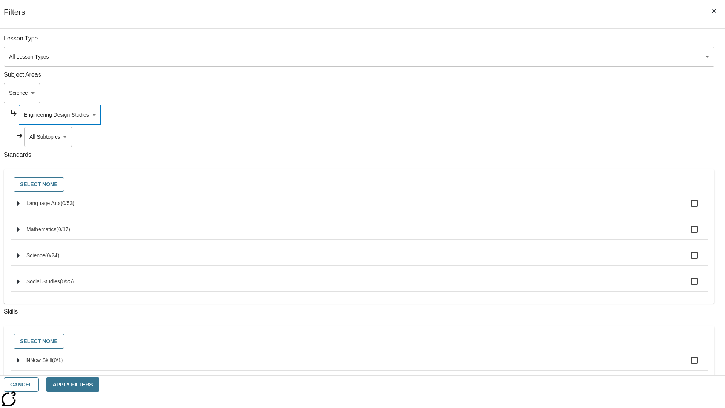
click at [554, 42] on body "Skip to main content [GEOGRAPHIC_DATA] Edition EN Grade 3 2025 Auto Grade 3 Sea…" at bounding box center [362, 234] width 719 height 417
click at [551, 42] on body "Skip to main content [GEOGRAPHIC_DATA] Edition EN Grade 3 2025 Auto Grade 3 Sea…" at bounding box center [362, 234] width 719 height 417
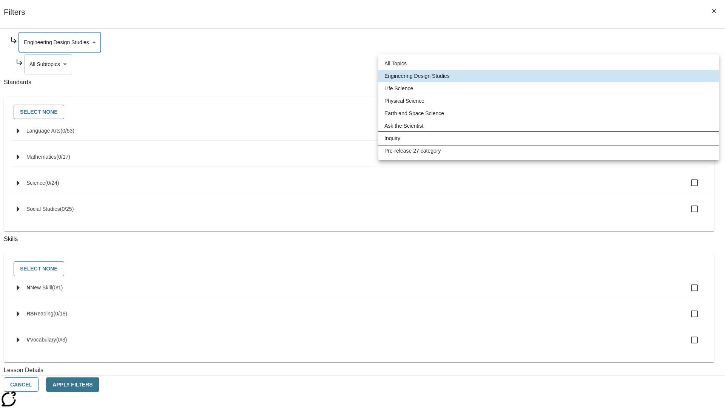
click at [549, 138] on li "Inquiry" at bounding box center [548, 138] width 341 height 12
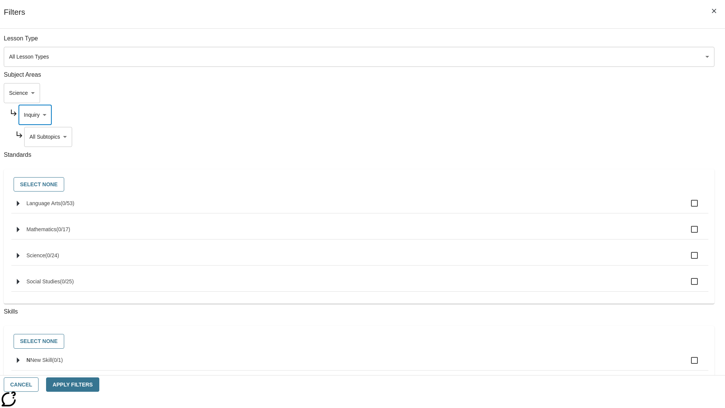
click at [554, 137] on body "Skip to main content [GEOGRAPHIC_DATA] Edition EN Grade 3 2025 Auto Grade 3 Sea…" at bounding box center [362, 234] width 719 height 417
click at [551, 115] on body "Skip to main content [GEOGRAPHIC_DATA] Edition EN Grade 3 2025 Auto Grade 3 Sea…" at bounding box center [362, 234] width 719 height 417
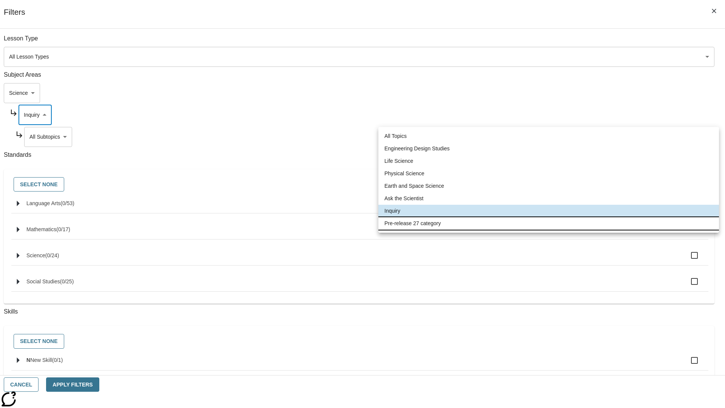
click at [549, 223] on li "Pre-release 27 category" at bounding box center [548, 223] width 341 height 12
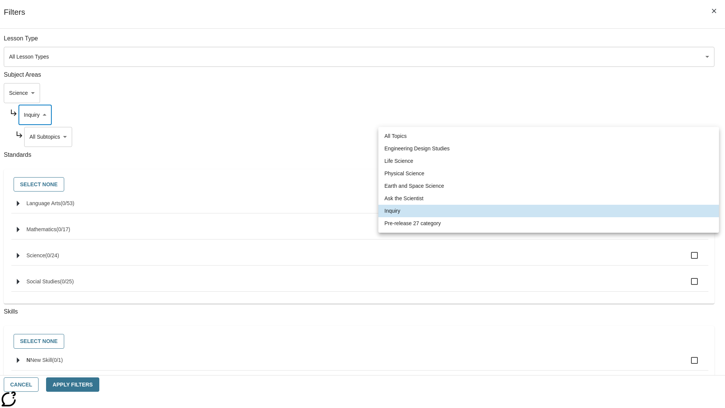
type input "271"
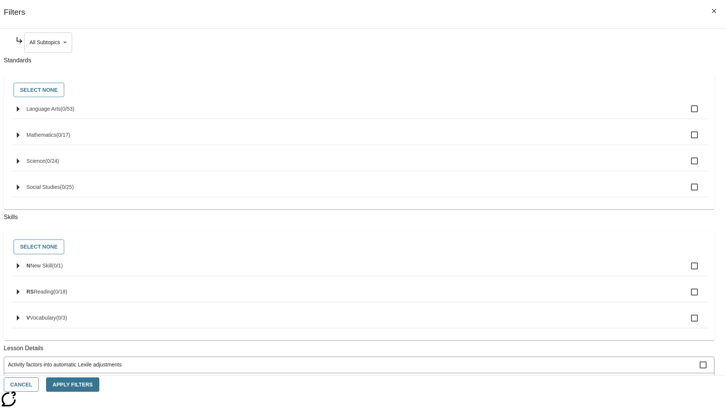
click at [554, 42] on body "Skip to main content [GEOGRAPHIC_DATA] Edition EN Grade 3 2025 Auto Grade 3 Sea…" at bounding box center [362, 234] width 719 height 417
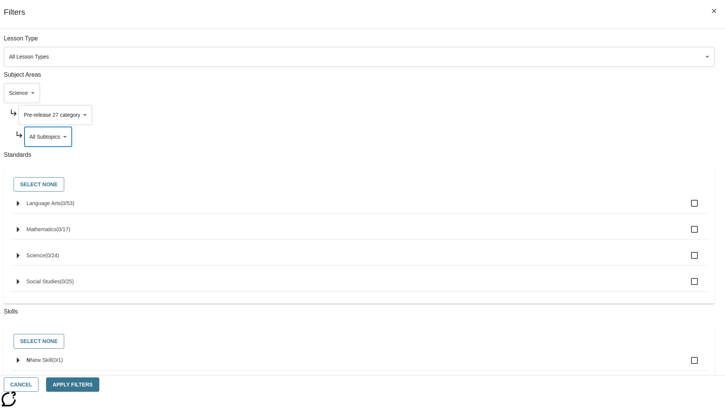
click at [544, 93] on body "Skip to main content [GEOGRAPHIC_DATA] Edition EN Grade 3 2025 Auto Grade 3 Sea…" at bounding box center [362, 234] width 719 height 417
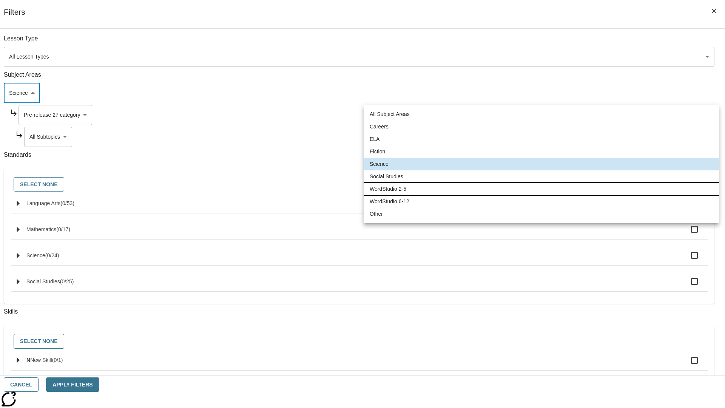
click at [541, 189] on li "WordStudio 2-5" at bounding box center [541, 189] width 355 height 12
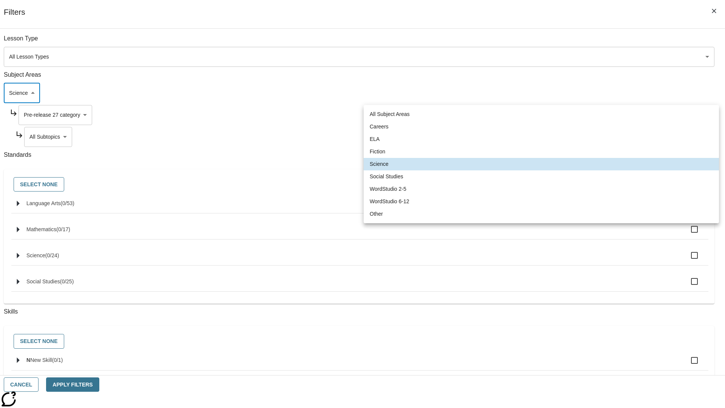
type input "6"
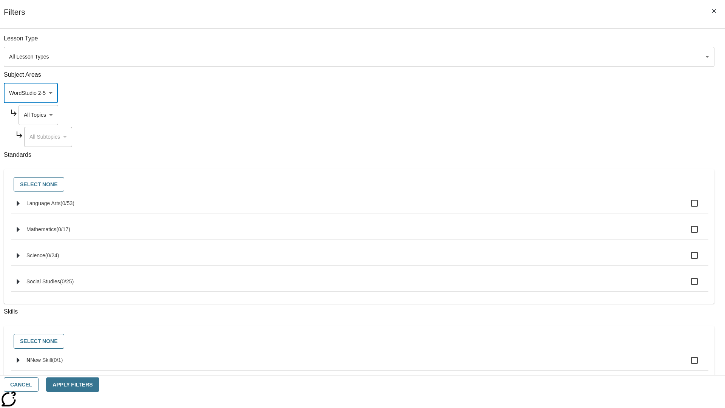
click at [551, 42] on body "Skip to main content [GEOGRAPHIC_DATA] Edition EN Grade 3 2025 Auto Grade 3 Sea…" at bounding box center [362, 234] width 719 height 417
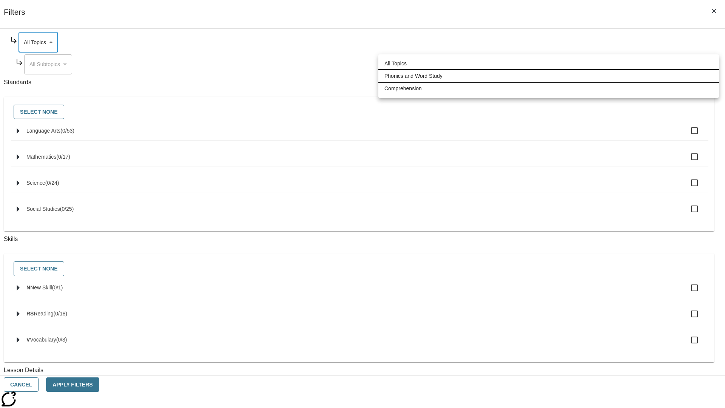
click at [549, 76] on li "Phonics and Word Study" at bounding box center [548, 76] width 341 height 12
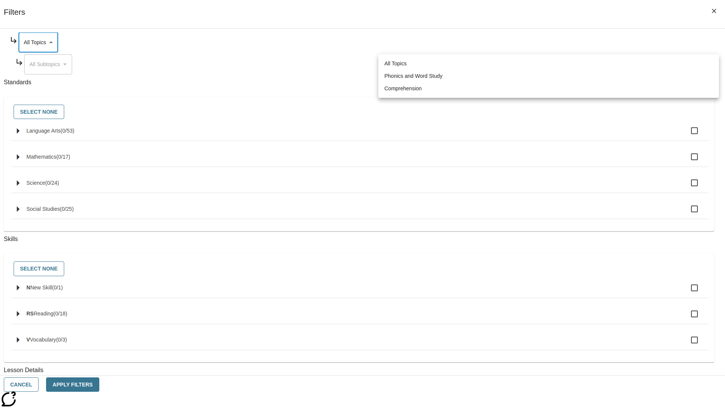
type input "249"
